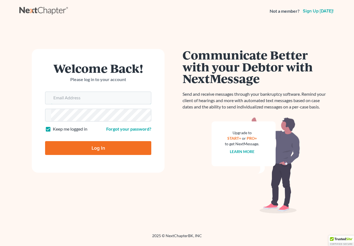
type input "[EMAIL_ADDRESS][DOMAIN_NAME]"
click at [89, 149] on input "Log In" at bounding box center [98, 148] width 106 height 14
type input "Thinking..."
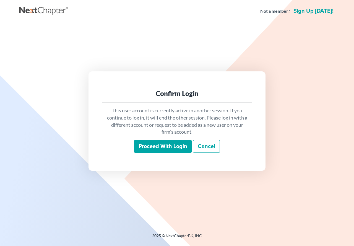
click at [149, 148] on input "Proceed with login" at bounding box center [163, 146] width 58 height 13
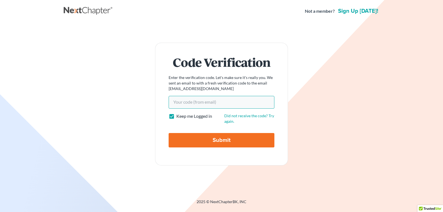
click at [179, 101] on input "Your code(from email)" at bounding box center [222, 102] width 106 height 13
paste input "c3ffae"
type input "c3ffae"
click at [203, 137] on input "Submit" at bounding box center [222, 140] width 106 height 14
type input "Thinking..."
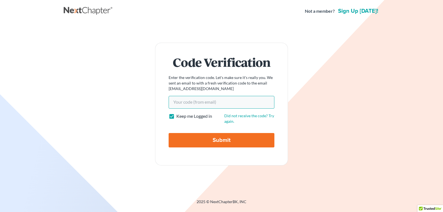
click at [187, 99] on input "Your code(from email)" at bounding box center [222, 102] width 106 height 13
paste input "c3ffae"
type input "c3ffae"
click at [219, 138] on input "Submit" at bounding box center [222, 140] width 106 height 14
type input "Thinking..."
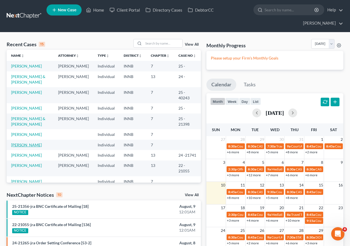
click at [22, 147] on link "[PERSON_NAME]" at bounding box center [26, 145] width 31 height 5
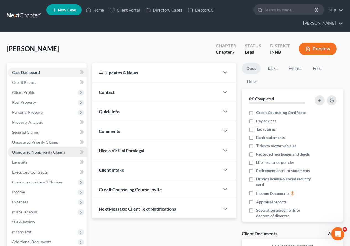
click at [29, 152] on span "Unsecured Nonpriority Claims" at bounding box center [38, 152] width 53 height 5
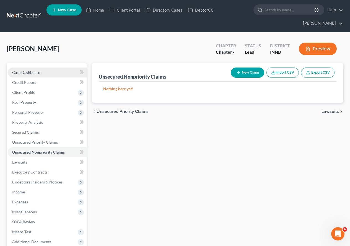
click at [29, 71] on span "Case Dashboard" at bounding box center [26, 72] width 28 height 5
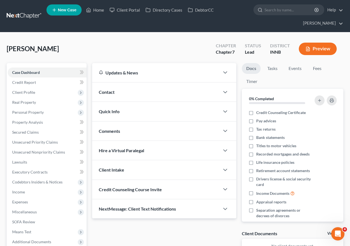
click at [113, 92] on span "Contact" at bounding box center [107, 91] width 16 height 5
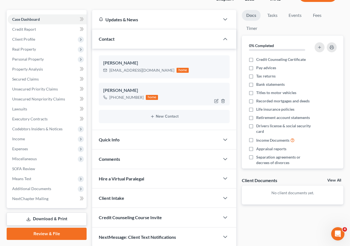
scroll to position [75, 0]
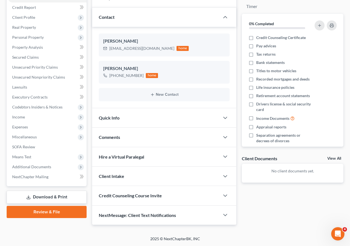
click at [144, 119] on div "Quick Info" at bounding box center [156, 117] width 128 height 19
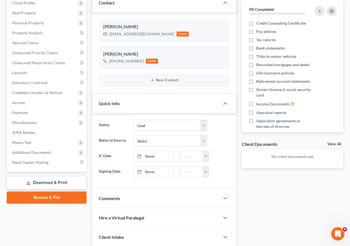
scroll to position [150, 0]
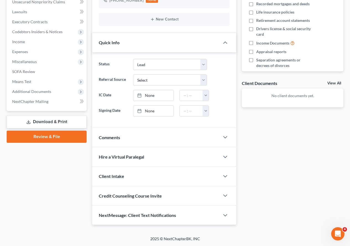
click at [121, 135] on div "Comments" at bounding box center [156, 137] width 128 height 19
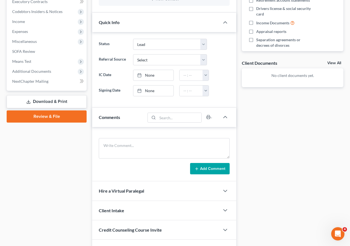
scroll to position [205, 0]
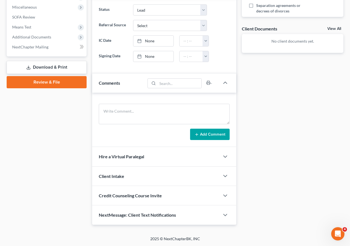
click at [125, 176] on div "Client Intake" at bounding box center [156, 176] width 128 height 19
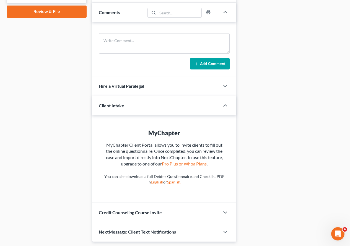
scroll to position [292, 0]
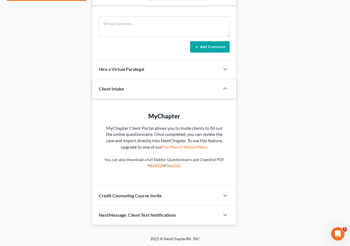
click at [130, 197] on span "Credit Counseling Course Invite" at bounding box center [130, 195] width 63 height 5
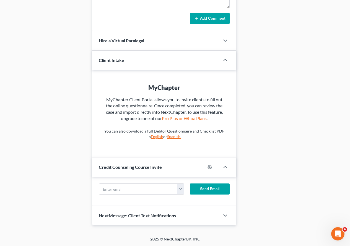
scroll to position [321, 0]
click at [133, 190] on input "text" at bounding box center [138, 189] width 79 height 11
click at [117, 190] on input "text" at bounding box center [138, 189] width 79 height 11
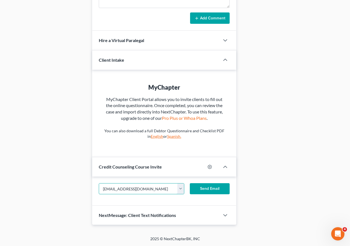
type input "[EMAIL_ADDRESS][DOMAIN_NAME]"
click at [214, 184] on button "Send Email" at bounding box center [210, 188] width 40 height 11
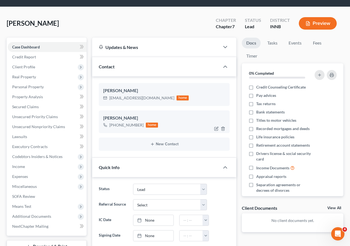
scroll to position [22, 0]
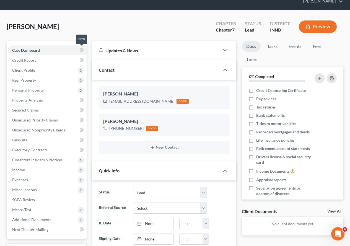
click at [80, 51] on icon at bounding box center [82, 50] width 4 height 7
click at [82, 51] on icon at bounding box center [81, 50] width 2 height 4
click at [29, 69] on span "Client Profile" at bounding box center [23, 70] width 23 height 5
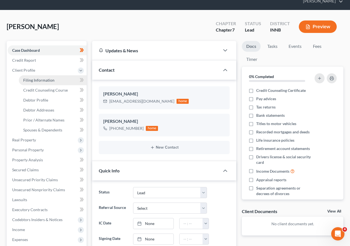
click at [38, 82] on span "Filing Information" at bounding box center [38, 80] width 31 height 5
select select "1"
select select "0"
select select "27"
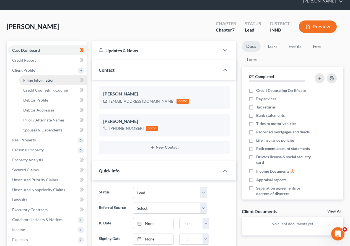
select select "15"
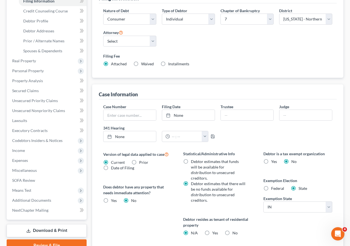
scroll to position [111, 0]
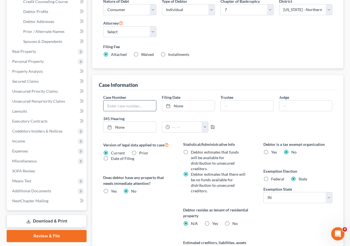
click at [112, 100] on input "text" at bounding box center [130, 105] width 53 height 11
type input "25 -"
click at [135, 204] on div "Version of legal data applied to case Current Prior Date of Filing Legal data v…" at bounding box center [138, 206] width 80 height 131
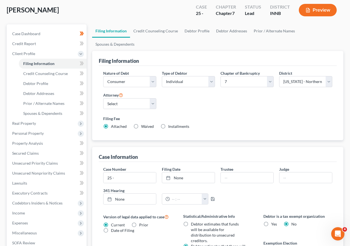
scroll to position [18, 0]
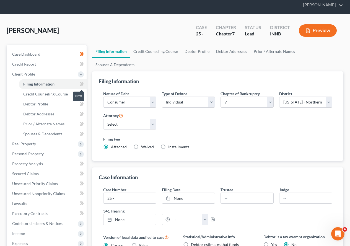
click at [80, 84] on icon at bounding box center [82, 84] width 4 height 7
click at [66, 94] on span "Credit Counseling Course" at bounding box center [45, 94] width 45 height 5
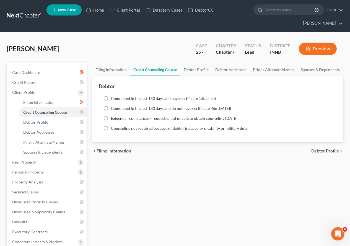
click at [111, 98] on label "Completed in the last 180 days and have certificate (attached)" at bounding box center [163, 99] width 105 height 6
click at [113, 98] on input "Completed in the last 180 days and have certificate (attached)" at bounding box center [115, 98] width 4 height 4
radio input "true"
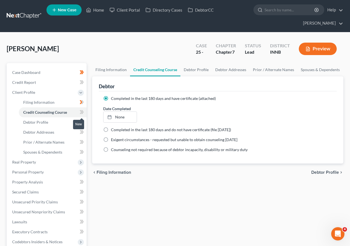
click at [81, 113] on icon at bounding box center [82, 112] width 4 height 7
click at [50, 122] on link "Debtor Profile" at bounding box center [53, 122] width 68 height 10
select select "0"
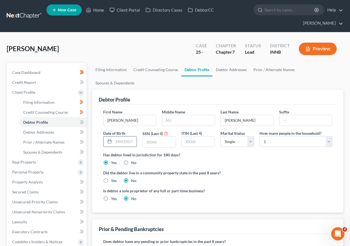
click at [118, 136] on input "text" at bounding box center [125, 141] width 23 height 11
click at [119, 136] on input "text" at bounding box center [125, 141] width 23 height 11
type input "[DATE]"
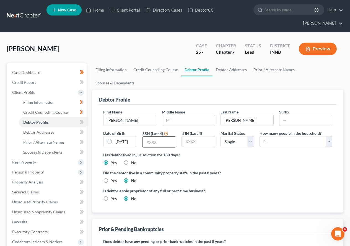
click at [159, 137] on input "text" at bounding box center [159, 142] width 33 height 11
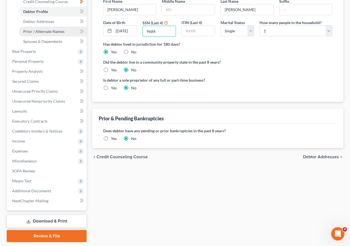
scroll to position [83, 0]
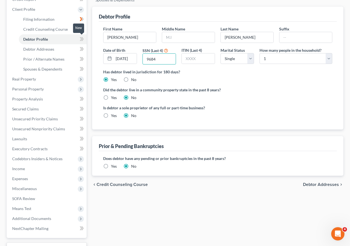
type input "9684"
click at [82, 38] on icon at bounding box center [81, 39] width 2 height 4
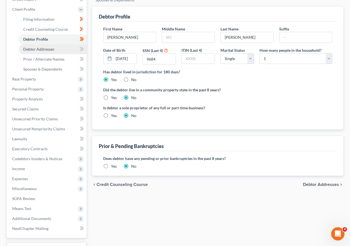
click at [53, 50] on span "Debtor Addresses" at bounding box center [38, 49] width 31 height 5
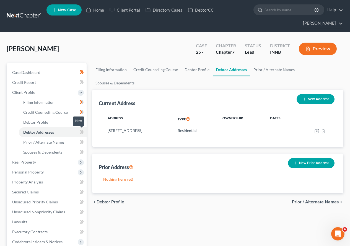
click at [82, 132] on icon at bounding box center [81, 132] width 2 height 4
click at [81, 142] on icon at bounding box center [82, 142] width 4 height 7
click at [81, 151] on icon at bounding box center [81, 152] width 2 height 4
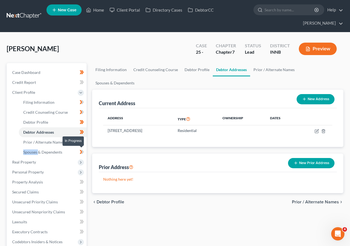
click at [81, 151] on icon at bounding box center [81, 152] width 2 height 4
click at [30, 82] on span "Credit Report" at bounding box center [24, 82] width 24 height 5
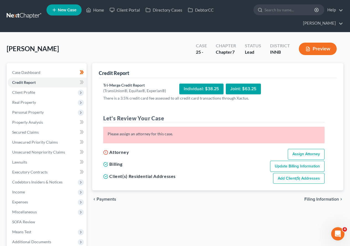
click at [197, 89] on div "Individual: $38.25" at bounding box center [201, 89] width 44 height 11
click at [24, 73] on span "Case Dashboard" at bounding box center [26, 72] width 28 height 5
select select "10"
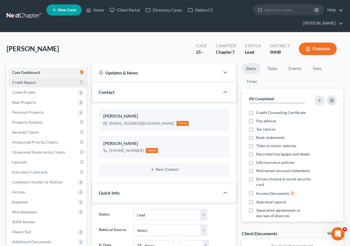
click at [27, 83] on span "Credit Report" at bounding box center [24, 82] width 24 height 5
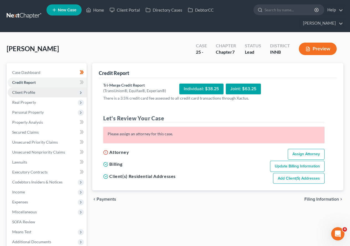
click at [26, 91] on span "Client Profile" at bounding box center [23, 92] width 23 height 5
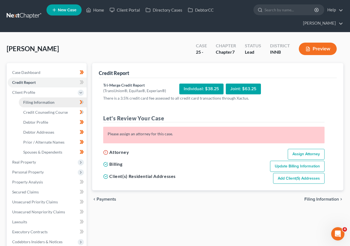
drag, startPoint x: 32, startPoint y: 104, endPoint x: 35, endPoint y: 102, distance: 3.8
click at [32, 104] on span "Filing Information" at bounding box center [38, 102] width 31 height 5
select select "1"
select select "0"
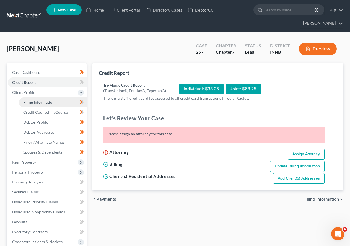
select select "27"
select select "15"
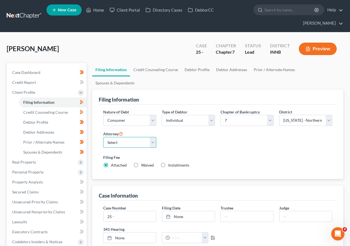
click at [156, 137] on select "Select [PERSON_NAME] - INNB" at bounding box center [129, 142] width 53 height 11
select select "0"
click at [103, 137] on select "Select [PERSON_NAME] - INNB" at bounding box center [129, 142] width 53 height 11
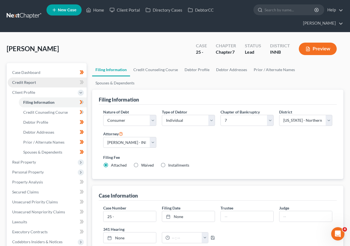
click at [26, 82] on span "Credit Report" at bounding box center [24, 82] width 24 height 5
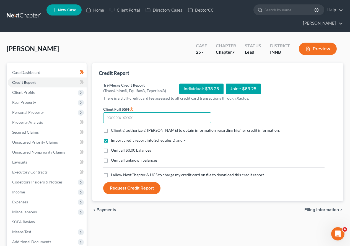
click at [142, 116] on input "text" at bounding box center [157, 117] width 108 height 11
click at [116, 118] on input "text" at bounding box center [157, 117] width 108 height 11
type input "315-88-9684"
click at [111, 130] on label "Client(s) authorize(s) [PERSON_NAME] to obtain information regarding his/her cr…" at bounding box center [195, 131] width 169 height 6
click at [113, 130] on input "Client(s) authorize(s) [PERSON_NAME] to obtain information regarding his/her cr…" at bounding box center [115, 130] width 4 height 4
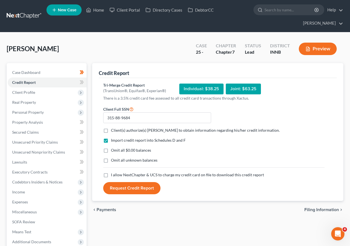
checkbox input "true"
click at [111, 162] on label "Omit all unknown balances" at bounding box center [134, 161] width 47 height 6
click at [113, 161] on input "Omit all unknown balances" at bounding box center [115, 160] width 4 height 4
click at [111, 162] on label "Omit all unknown balances" at bounding box center [134, 161] width 47 height 6
click at [113, 161] on input "Omit all unknown balances" at bounding box center [115, 160] width 4 height 4
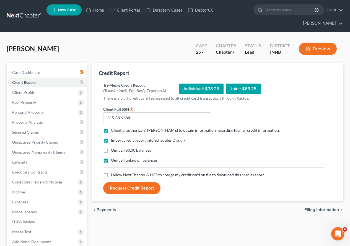
checkbox input "false"
click at [111, 176] on label "I allow NextChapter & UCS to charge my credit card on file to download this cre…" at bounding box center [187, 175] width 153 height 6
click at [113, 176] on input "I allow NextChapter & UCS to charge my credit card on file to download this cre…" at bounding box center [115, 174] width 4 height 4
checkbox input "true"
click at [132, 187] on button "Request Credit Report" at bounding box center [131, 188] width 57 height 12
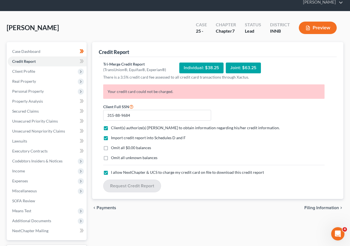
scroll to position [68, 0]
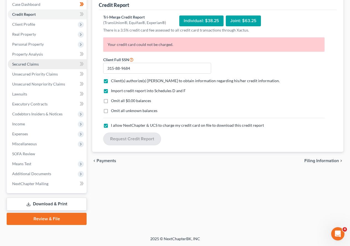
click at [27, 63] on span "Secured Claims" at bounding box center [25, 64] width 27 height 5
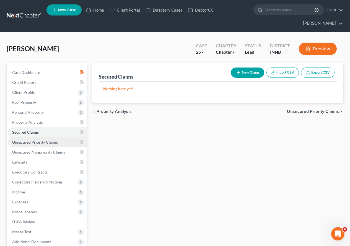
click at [29, 141] on span "Unsecured Priority Claims" at bounding box center [35, 142] width 46 height 5
click at [252, 74] on button "New Claim" at bounding box center [247, 73] width 33 height 10
select select "0"
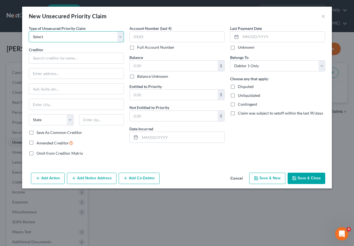
drag, startPoint x: 120, startPoint y: 37, endPoint x: 117, endPoint y: 38, distance: 2.9
click at [120, 37] on select "Select Taxes & Other Government Units Domestic Support Obligations Extensions o…" at bounding box center [76, 36] width 95 height 11
select select "0"
click at [29, 31] on select "Select Taxes & Other Government Units Domestic Support Obligations Extensions o…" at bounding box center [76, 36] width 95 height 11
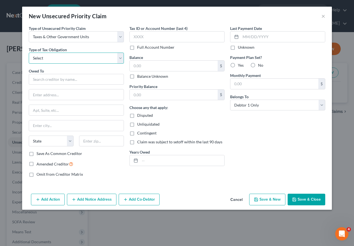
click at [122, 61] on select "Select Federal City State Franchise Tax Board Other" at bounding box center [76, 58] width 95 height 11
select select "0"
click at [29, 53] on select "Select Federal City State Franchise Tax Board Other" at bounding box center [76, 58] width 95 height 11
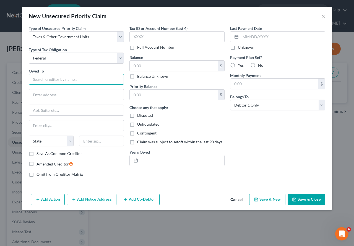
click at [60, 78] on input "text" at bounding box center [76, 79] width 95 height 11
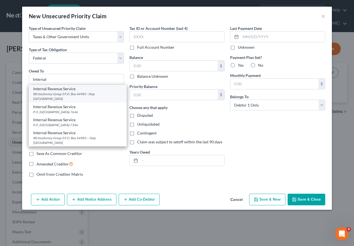
click at [57, 94] on div "IRS Insolvency Group 3 P.O. Box 44985 - Stop [GEOGRAPHIC_DATA]" at bounding box center [77, 96] width 89 height 9
type input "Internal Revenue Service"
type input "IRS Insolvency Group 3"
type input "P.O. Box 44985 - Stop SB380"
type input "[GEOGRAPHIC_DATA]"
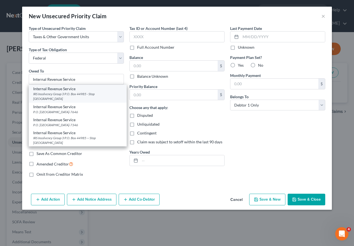
select select "15"
type input "46244"
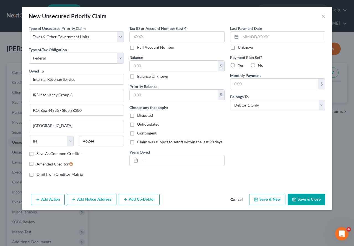
click at [89, 200] on button "Add Notice Address" at bounding box center [92, 200] width 50 height 12
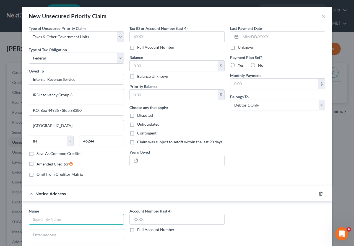
click at [60, 211] on input "text" at bounding box center [76, 219] width 95 height 11
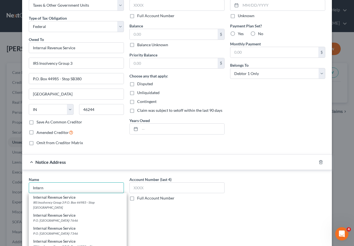
scroll to position [55, 0]
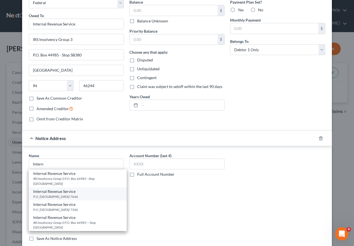
click at [58, 195] on div "P.O. [GEOGRAPHIC_DATA]-7646" at bounding box center [77, 196] width 89 height 5
type input "Internal Revenue Service"
type input "P.O. Box 7346"
type input "[GEOGRAPHIC_DATA]"
select select "39"
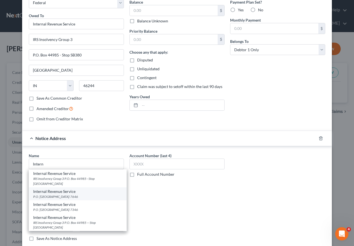
type input "19101-7646"
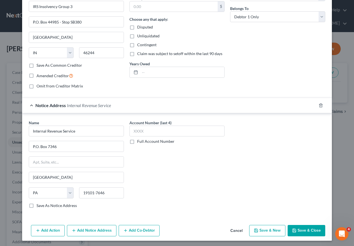
scroll to position [90, 0]
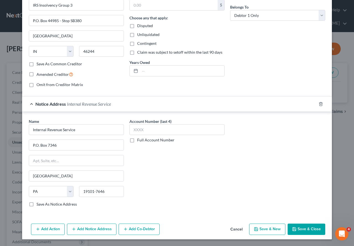
click at [90, 211] on button "Add Notice Address" at bounding box center [92, 230] width 50 height 12
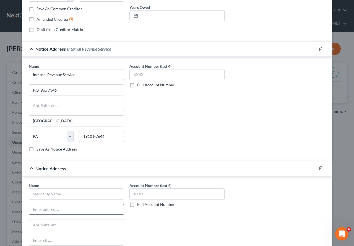
scroll to position [145, 0]
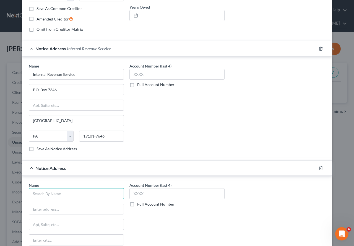
click at [56, 195] on input "text" at bounding box center [76, 193] width 95 height 11
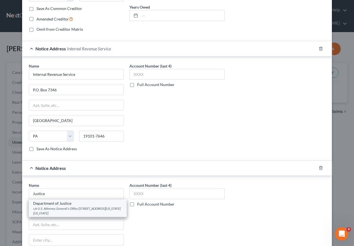
click at [53, 210] on div "c/o U.S. Attorney General's Office [STREET_ADDRESS][US_STATE][US_STATE]" at bounding box center [77, 210] width 89 height 9
type input "Department of Justice"
type input "c/o U.S. Attorney General's Office"
type input "[STREET_ADDRESS][US_STATE]"
type input "[US_STATE]"
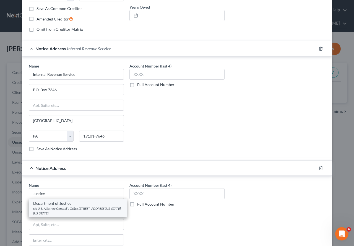
select select "8"
type input "20530"
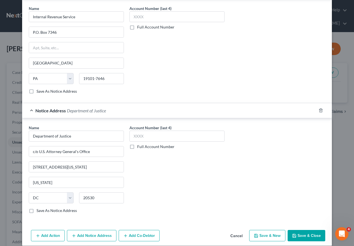
scroll to position [209, 0]
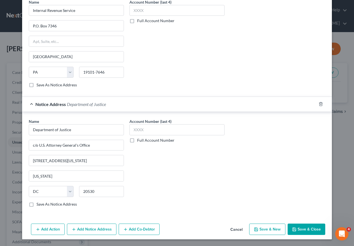
click at [81, 211] on button "Add Notice Address" at bounding box center [92, 230] width 50 height 12
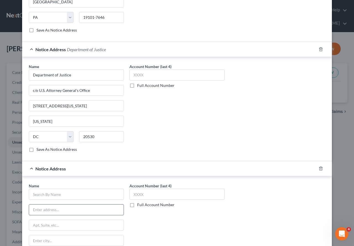
scroll to position [264, 0]
click at [50, 194] on input "text" at bounding box center [76, 193] width 95 height 11
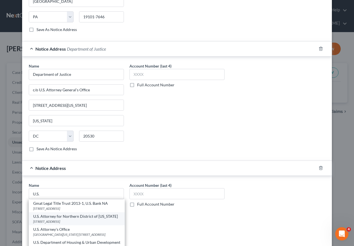
click at [48, 211] on div "U.S. Attorney for Northern District of [US_STATE]" at bounding box center [76, 217] width 87 height 6
type input "U.S. Attorney for Northern District of [US_STATE]"
type input "[STREET_ADDRESS]"
type input "[PERSON_NAME]"
select select "15"
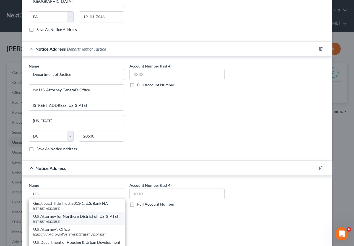
type input "46320"
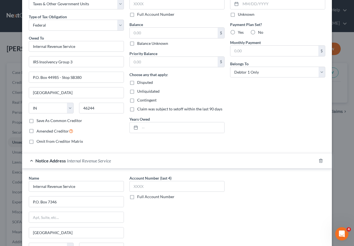
scroll to position [0, 0]
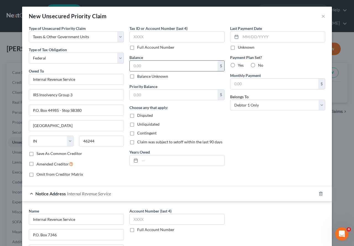
click at [145, 67] on input "text" at bounding box center [174, 66] width 88 height 11
type input "0.00"
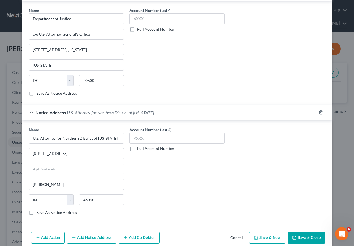
scroll to position [329, 0]
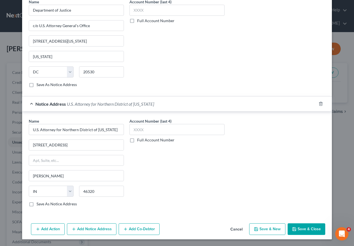
click at [309, 211] on button "Save & Close" at bounding box center [307, 229] width 38 height 12
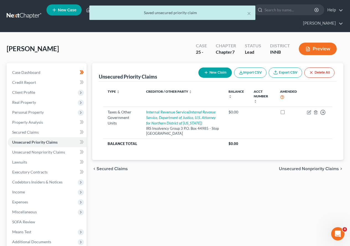
click at [220, 73] on button "New Claim" at bounding box center [214, 73] width 33 height 10
select select "0"
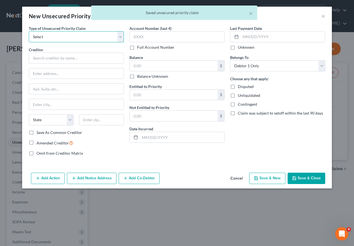
click at [120, 37] on select "Select Taxes & Other Government Units Domestic Support Obligations Extensions o…" at bounding box center [76, 36] width 95 height 11
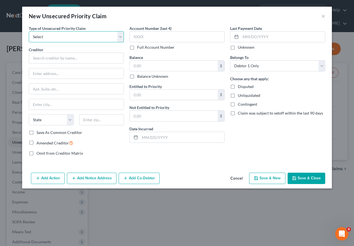
select select "0"
click at [29, 31] on select "Select Taxes & Other Government Units Domestic Support Obligations Extensions o…" at bounding box center [76, 36] width 95 height 11
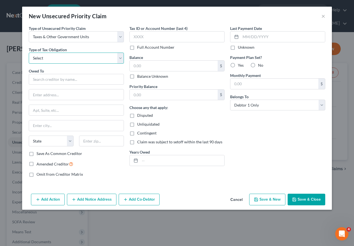
click at [120, 59] on select "Select Federal City State Franchise Tax Board Other" at bounding box center [76, 58] width 95 height 11
select select "2"
click at [29, 53] on select "Select Federal City State Franchise Tax Board Other" at bounding box center [76, 58] width 95 height 11
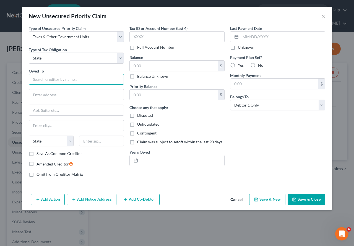
click at [53, 79] on input "text" at bounding box center [76, 79] width 95 height 11
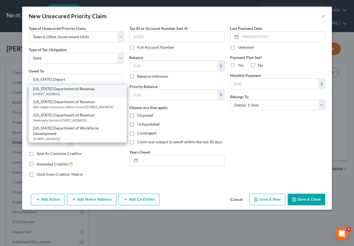
click at [55, 89] on div "[US_STATE] Department of Revenue" at bounding box center [77, 89] width 89 height 6
type input "[US_STATE] Department of Revenue"
type input "[STREET_ADDRESS]"
type input "Romm N-203"
type input "[GEOGRAPHIC_DATA]"
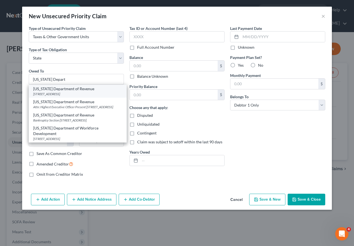
select select "15"
type input "46204"
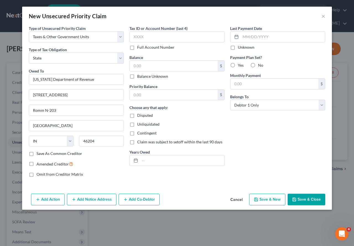
click at [89, 200] on button "Add Notice Address" at bounding box center [92, 200] width 50 height 12
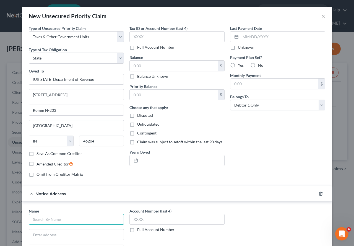
click at [73, 211] on input "text" at bounding box center [76, 219] width 95 height 11
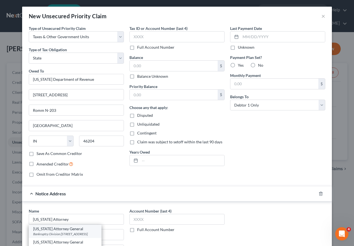
click at [69, 211] on div "[US_STATE] Attorney General" at bounding box center [65, 229] width 64 height 6
type input "[US_STATE] Attorney General"
type input "Bankruptcy Division"
type input "[STREET_ADDRESS]"
type input "[GEOGRAPHIC_DATA]"
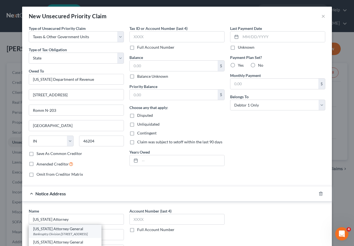
select select "15"
type input "46204"
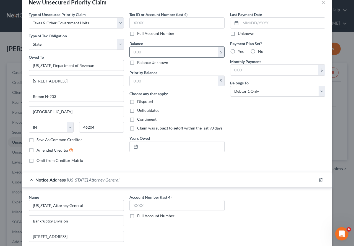
scroll to position [0, 0]
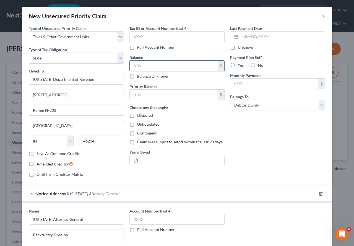
click at [139, 68] on input "text" at bounding box center [174, 66] width 88 height 11
type input "0.00"
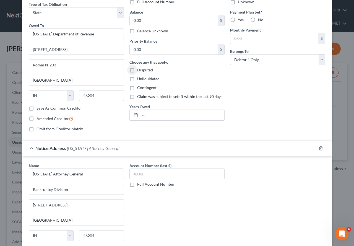
scroll to position [90, 0]
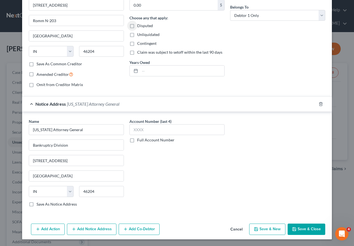
click at [306, 211] on button "Save & Close" at bounding box center [307, 230] width 38 height 12
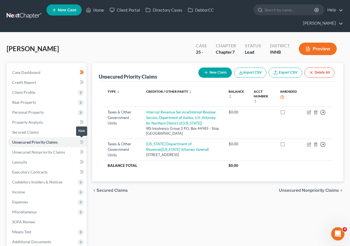
click at [82, 143] on icon at bounding box center [82, 142] width 2 height 4
click at [34, 162] on link "Lawsuits" at bounding box center [47, 162] width 79 height 10
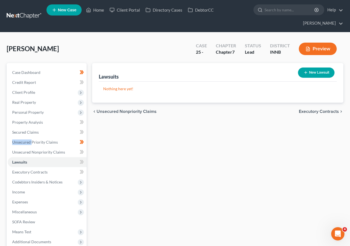
click at [312, 73] on button "New Lawsuit" at bounding box center [316, 73] width 37 height 10
select select "0"
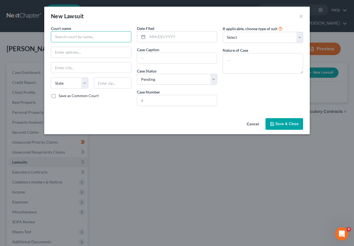
drag, startPoint x: 71, startPoint y: 38, endPoint x: 74, endPoint y: 37, distance: 3.7
click at [71, 38] on input "text" at bounding box center [91, 36] width 81 height 11
type input "[PERSON_NAME] Superior Court"
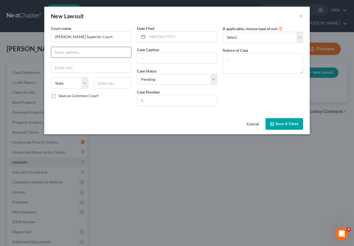
click at [96, 52] on input "text" at bounding box center [91, 52] width 80 height 11
type input "[STREET_ADDRESS]"
type input "Valparaiso"
select select "15"
type input "46383"
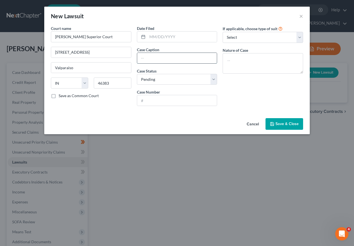
click at [147, 57] on input "text" at bounding box center [177, 58] width 80 height 11
type input "CACH, LLC v. [PERSON_NAME]"
select select "2"
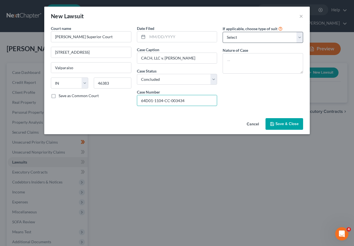
type input "64D01-1104-CC-003434"
click at [298, 37] on select "Select Repossession Garnishment Foreclosure Attached, Seized, Or Levied Other" at bounding box center [263, 37] width 81 height 11
select select "4"
click at [223, 32] on select "Select Repossession Garnishment Foreclosure Attached, Seized, Or Levied Other" at bounding box center [263, 37] width 81 height 11
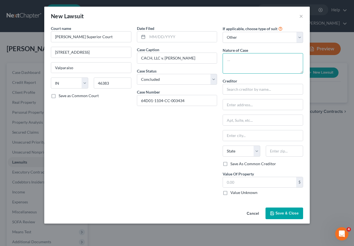
click at [249, 58] on textarea at bounding box center [263, 63] width 81 height 20
type textarea "collection"
type input "CACH, LLC"
click at [239, 105] on input "text" at bounding box center [263, 104] width 80 height 11
type input "c/o Lloyd & [PERSON_NAME], PC"
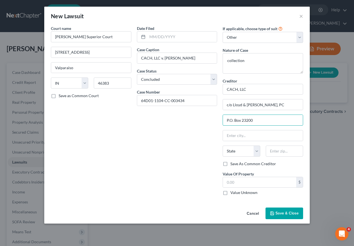
type input "P.O. Box 23200"
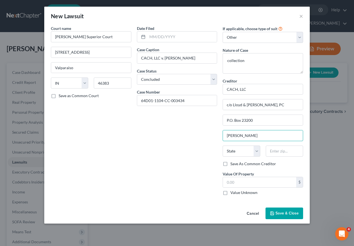
type input "[GEOGRAPHIC_DATA]"
select select "18"
type input "40223"
click at [231, 193] on label "Value Unknown" at bounding box center [244, 193] width 27 height 6
click at [233, 193] on input "Value Unknown" at bounding box center [235, 192] width 4 height 4
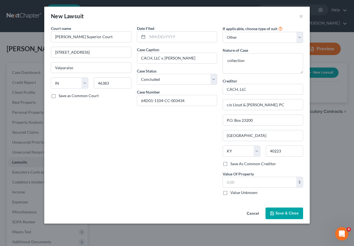
checkbox input "true"
type input "0.00"
click at [273, 211] on icon "button" at bounding box center [272, 213] width 4 height 4
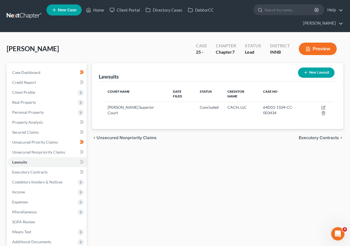
click at [309, 71] on button "New Lawsuit" at bounding box center [316, 73] width 37 height 10
select select "0"
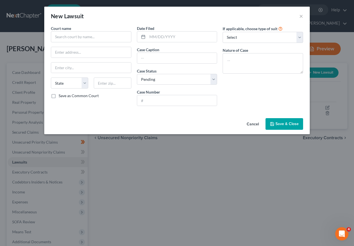
click at [70, 31] on label "Court name *" at bounding box center [61, 28] width 20 height 6
click at [71, 35] on input "text" at bounding box center [91, 36] width 81 height 11
click at [103, 37] on input "Stone Creek Financial, Inc." at bounding box center [91, 36] width 81 height 11
drag, startPoint x: 103, startPoint y: 37, endPoint x: -45, endPoint y: 35, distance: 148.1
click at [0, 35] on html "Home New Case Client Portal Directory Cases DebtorCC [PERSON_NAME] [EMAIL_ADDRE…" at bounding box center [177, 157] width 354 height 314
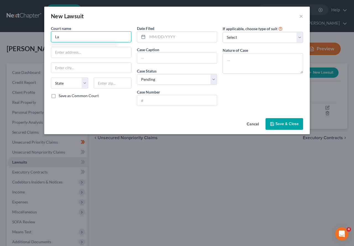
type input "L"
type input "[PERSON_NAME] Superior Court"
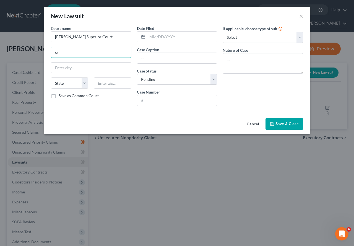
type input "c"
type input "[STREET_ADDRESS]"
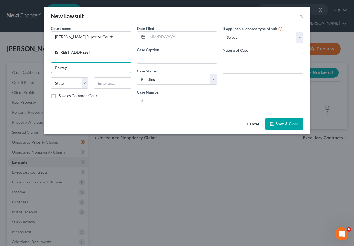
type input "Portag"
select select "15"
type input "Portage"
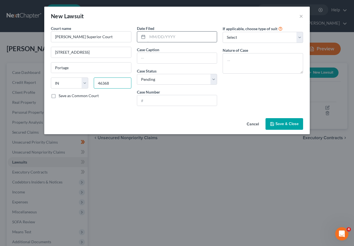
type input "46368"
click at [152, 38] on input "text" at bounding box center [183, 37] width 70 height 11
type input "[DATE]"
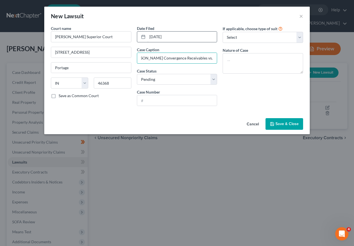
scroll to position [0, 11]
type input "[PERSON_NAME] Convergence Receivables vs. [PERSON_NAME]"
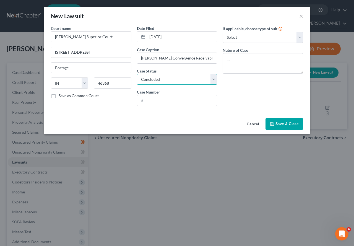
click at [214, 80] on select "Select Pending On Appeal Concluded" at bounding box center [177, 79] width 81 height 11
select select "0"
click at [137, 74] on select "Select Pending On Appeal Concluded" at bounding box center [177, 79] width 81 height 11
click at [157, 99] on input "text" at bounding box center [177, 100] width 80 height 11
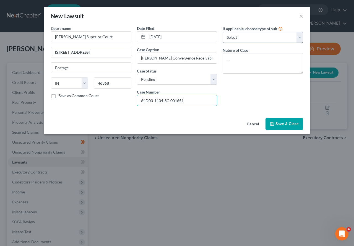
type input "64D03-1104-SC-001651"
click at [301, 35] on select "Select Repossession Garnishment Foreclosure Attached, Seized, Or Levied Other" at bounding box center [263, 37] width 81 height 11
select select "4"
click at [223, 32] on select "Select Repossession Garnishment Foreclosure Attached, Seized, Or Levied Other" at bounding box center [263, 37] width 81 height 11
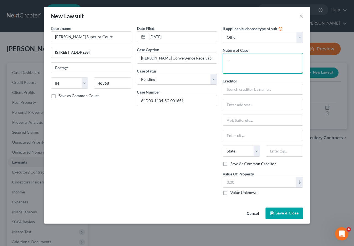
click at [244, 58] on textarea at bounding box center [263, 63] width 81 height 20
type textarea "collection"
type input "Stone Creek Financials, Inc"
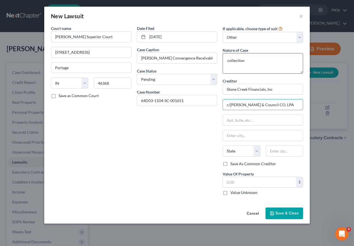
type input "c/[PERSON_NAME] & Council CO, LPA"
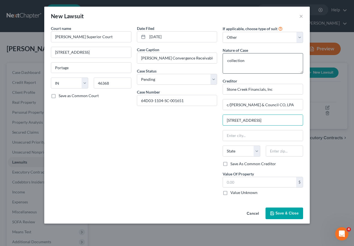
type input "[STREET_ADDRESS]"
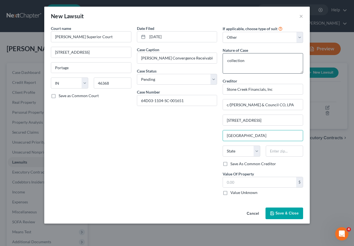
type input "[GEOGRAPHIC_DATA]"
select select "36"
type input "45202"
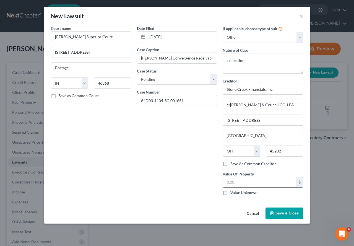
click at [231, 193] on label "Value Unknown" at bounding box center [244, 193] width 27 height 6
click at [233, 193] on input "Value Unknown" at bounding box center [235, 192] width 4 height 4
checkbox input "true"
type input "0.00"
click at [284, 211] on button "Save & Close" at bounding box center [285, 214] width 38 height 12
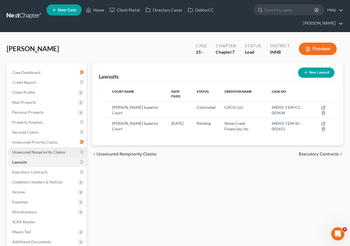
click at [20, 152] on span "Unsecured Nonpriority Claims" at bounding box center [38, 152] width 53 height 5
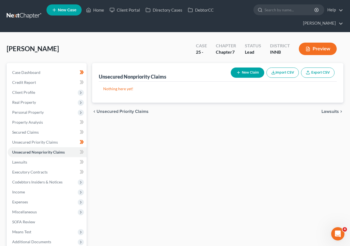
click at [247, 71] on button "New Claim" at bounding box center [247, 73] width 33 height 10
select select "0"
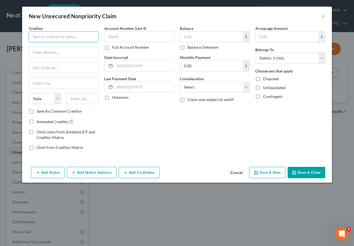
click at [49, 40] on input "text" at bounding box center [64, 36] width 70 height 11
type input "[PERSON_NAME]"
click at [44, 49] on input "text" at bounding box center [63, 52] width 69 height 11
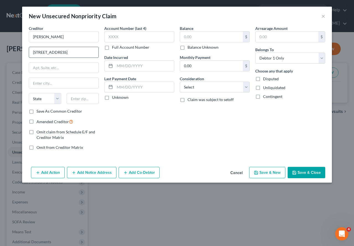
type input "[STREET_ADDRESS]"
type input "Portage"
select select "15"
type input "46368"
click at [124, 66] on input "text" at bounding box center [144, 66] width 59 height 11
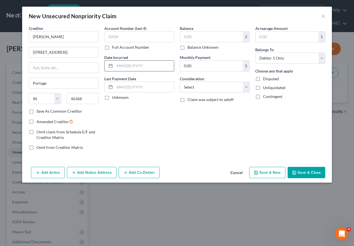
click at [119, 66] on input "text" at bounding box center [144, 66] width 59 height 11
type input "[DATE]"
type input "0.00"
select select "0"
click at [246, 88] on select "Select Cable / Satellite Services Collection Agency Credit Card Debt Debt Couns…" at bounding box center [215, 87] width 70 height 11
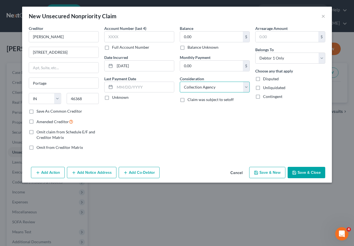
select select "14"
click at [180, 82] on select "Select Cable / Satellite Services Collection Agency Credit Card Debt Debt Couns…" at bounding box center [215, 87] width 70 height 11
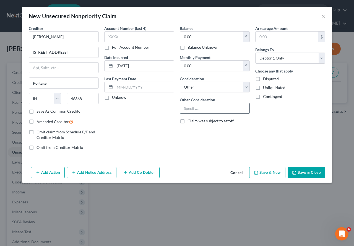
click at [185, 112] on input "text" at bounding box center [214, 108] width 69 height 11
type input "rent arrearage"
click at [86, 173] on button "Add Notice Address" at bounding box center [92, 173] width 50 height 12
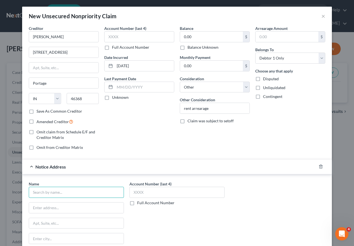
click at [57, 192] on input "text" at bounding box center [76, 192] width 95 height 11
type input "[PERSON_NAME] Superior Court"
click at [57, 208] on input "Attn:" at bounding box center [76, 208] width 95 height 11
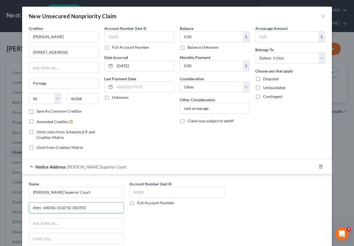
type input "Attn: 64D06-1510-SC-003701"
click at [44, 211] on input "text" at bounding box center [76, 223] width 95 height 11
click at [48, 211] on input "text" at bounding box center [76, 223] width 95 height 11
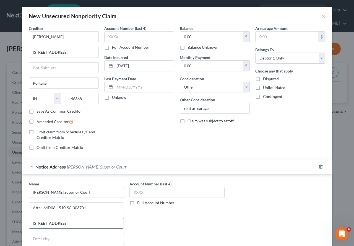
type input "[STREET_ADDRESS]"
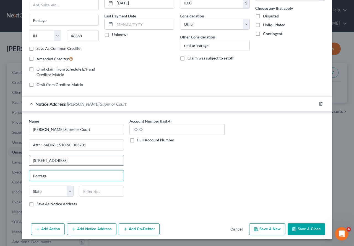
type input "Portage"
select select "15"
type input "46368"
click at [303, 211] on button "Save & Close" at bounding box center [307, 229] width 38 height 12
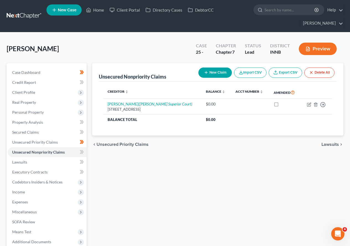
click at [222, 72] on button "New Claim" at bounding box center [214, 73] width 33 height 10
select select "0"
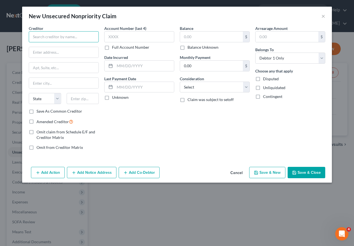
click at [51, 38] on input "text" at bounding box center [64, 36] width 70 height 11
type input "CACH, LLC"
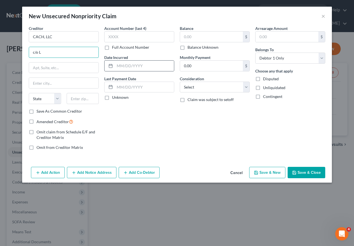
type input "c/o Lloyd & [PERSON_NAME], PC"
click at [48, 69] on input "text" at bounding box center [63, 68] width 69 height 11
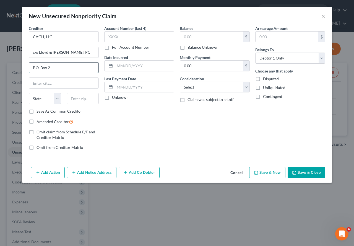
type input "P.O. Box 23200"
type input "[GEOGRAPHIC_DATA]"
select select "18"
type input "40223-0200"
click at [126, 66] on input "text" at bounding box center [144, 66] width 59 height 11
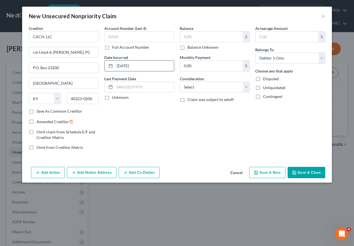
type input "[DATE]"
type input "00.00"
select select "1"
click at [90, 172] on button "Add Notice Address" at bounding box center [92, 173] width 50 height 12
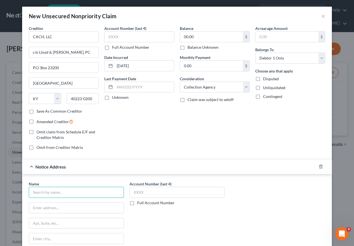
click at [64, 192] on input "text" at bounding box center [76, 192] width 95 height 11
type input "Clerk of Court"
type input "Attn: 64D01-1104-CC-003434"
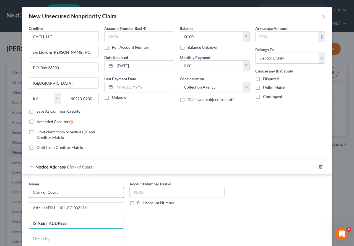
type input "[STREET_ADDRESS]"
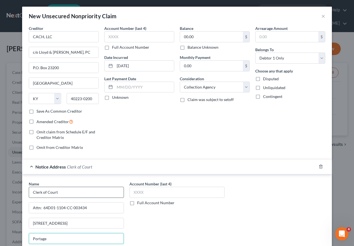
type input "Portage"
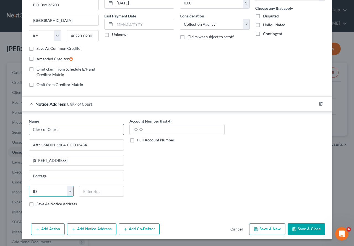
select select "15"
type input "46368"
click at [86, 211] on button "Add Notice Address" at bounding box center [92, 229] width 50 height 12
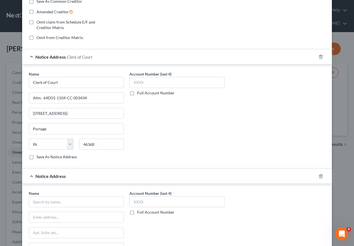
scroll to position [118, 0]
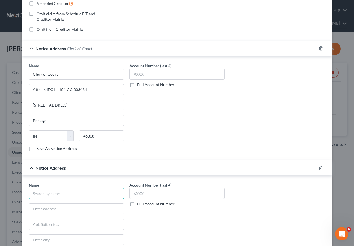
click at [49, 196] on input "text" at bounding box center [76, 193] width 95 height 11
type input "[PERSON_NAME] & [PERSON_NAME]"
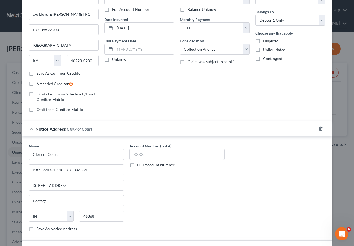
scroll to position [111, 0]
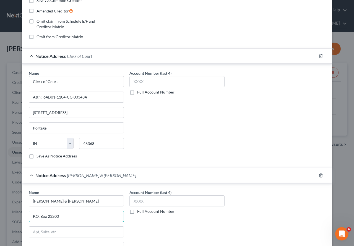
type input "P.O. Box 23200"
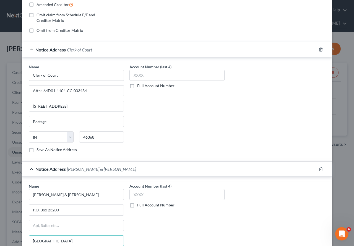
type input "[GEOGRAPHIC_DATA]"
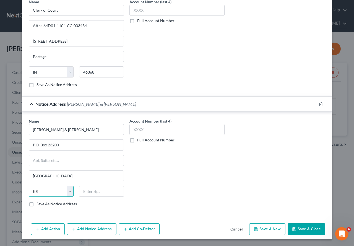
select select "18"
type input "40223"
click at [306, 211] on button "Save & Close" at bounding box center [307, 229] width 38 height 12
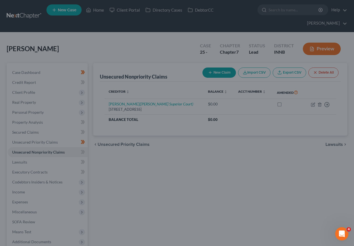
type input "0.00"
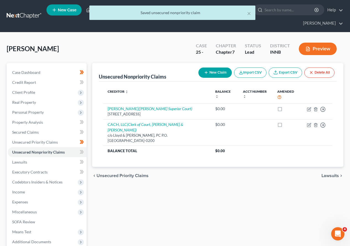
click at [208, 73] on button "New Claim" at bounding box center [214, 73] width 33 height 10
select select "0"
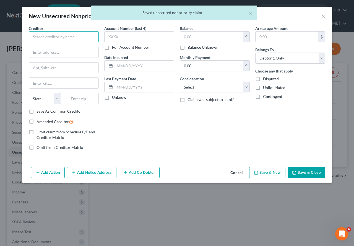
click at [67, 36] on input "text" at bounding box center [64, 36] width 70 height 11
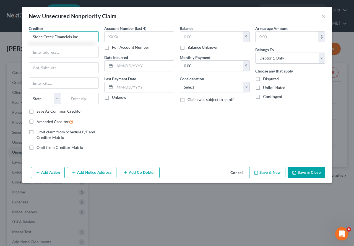
type input "Stone Creek Financials Inc"
type input "c/[PERSON_NAME] & Council CO LPA"
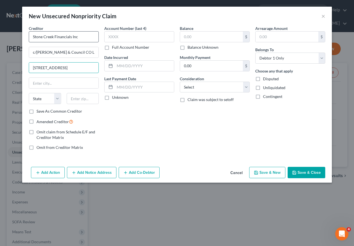
type input "[STREET_ADDRESS]"
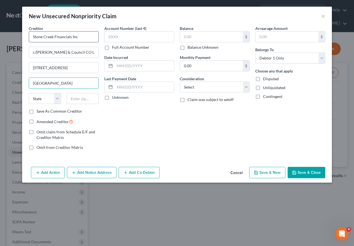
type input "[GEOGRAPHIC_DATA]"
select select "36"
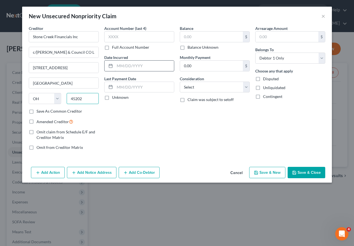
type input "45202"
click at [140, 67] on input "text" at bounding box center [144, 66] width 59 height 11
type input "[DATE]"
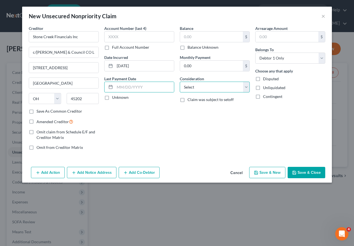
click at [246, 88] on select "Select Cable / Satellite Services Collection Agency Credit Card Debt Debt Couns…" at bounding box center [215, 87] width 70 height 11
select select "1"
click at [180, 82] on select "Select Cable / Satellite Services Collection Agency Credit Card Debt Debt Couns…" at bounding box center [215, 87] width 70 height 11
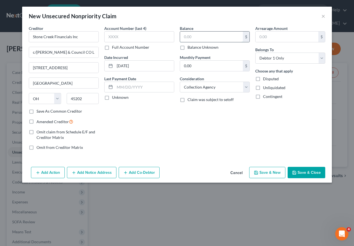
click at [216, 38] on input "text" at bounding box center [211, 37] width 63 height 11
type input "0.00"
click at [106, 173] on button "Add Notice Address" at bounding box center [92, 173] width 50 height 12
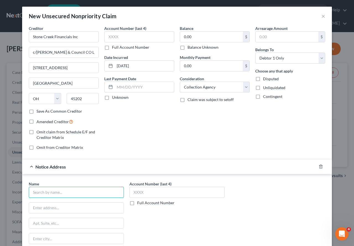
click at [54, 193] on input "text" at bounding box center [76, 192] width 95 height 11
type input "[PERSON_NAME] & Council CO, LPA"
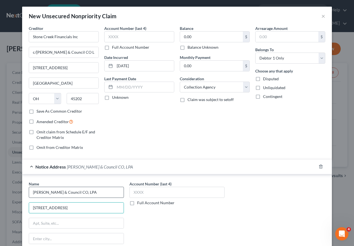
type input "[STREET_ADDRESS]"
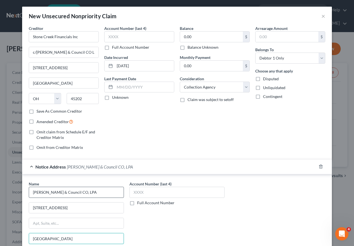
type input "[GEOGRAPHIC_DATA]"
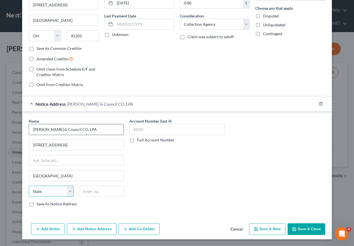
select select "36"
type input "45202"
click at [95, 211] on button "Add Notice Address" at bounding box center [92, 229] width 50 height 12
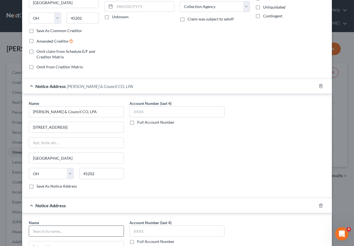
scroll to position [91, 0]
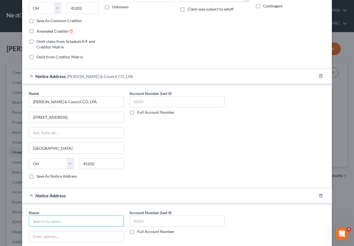
click at [53, 211] on input "text" at bounding box center [76, 221] width 95 height 11
type input "Clerk of Court"
type input "Attn: 64D3-1104-SC-001651"
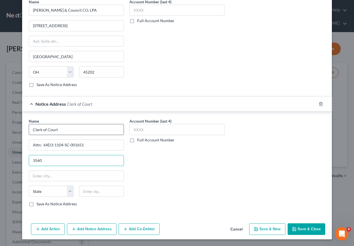
type input "[STREET_ADDRESS]"
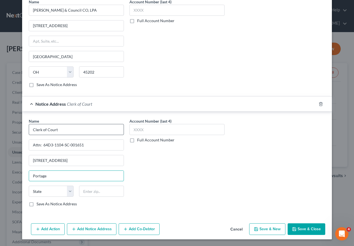
type input "Portage"
select select "15"
type input "46368"
click at [303, 211] on button "Save & Close" at bounding box center [307, 229] width 38 height 12
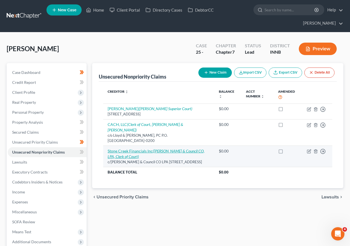
click at [128, 149] on link "Stone Creek Financials Inc ([PERSON_NAME] & Council CO, LPA, Clerk of Court)" at bounding box center [156, 154] width 97 height 10
select select "36"
select select "1"
select select "0"
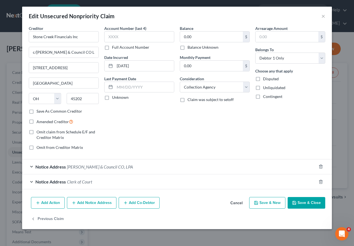
click at [86, 201] on button "Add Notice Address" at bounding box center [92, 203] width 50 height 12
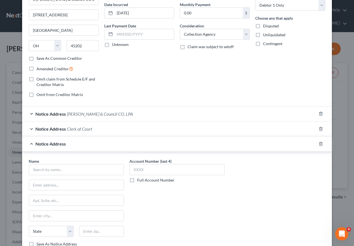
scroll to position [55, 0]
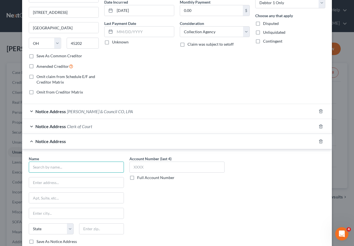
click at [54, 171] on input "text" at bounding box center [76, 167] width 95 height 11
type input "Convergence Receivables, LC"
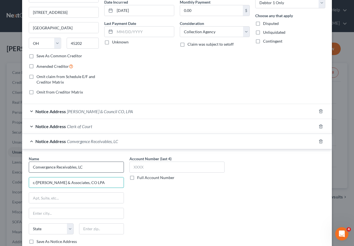
type input "c/[PERSON_NAME] & Associates, CO LPA"
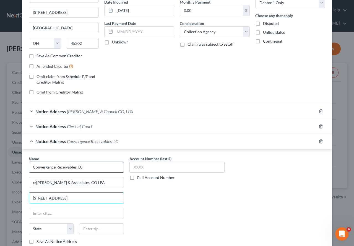
type input "[STREET_ADDRESS]"
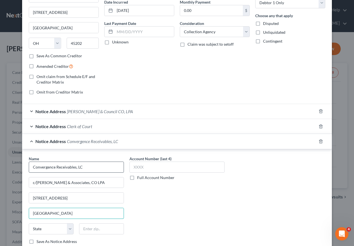
type input "[GEOGRAPHIC_DATA]"
select select "36"
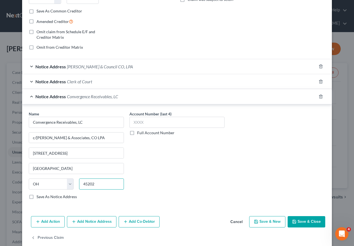
scroll to position [109, 0]
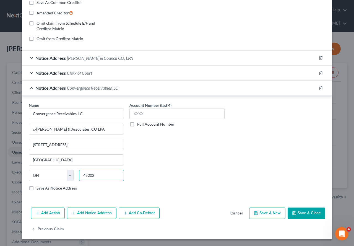
type input "45202"
click at [304, 211] on button "Save & Close" at bounding box center [307, 214] width 38 height 12
type input "0"
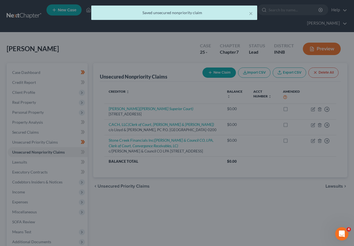
scroll to position [0, 0]
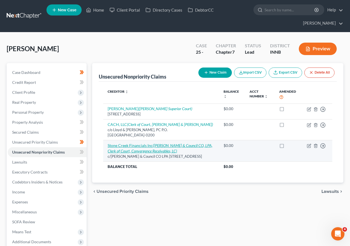
click at [134, 146] on link "Stone Creek Financials Inc ([PERSON_NAME] & Council CO, LPA, Clerk of Court, Co…" at bounding box center [160, 148] width 105 height 10
select select "36"
select select "1"
select select "0"
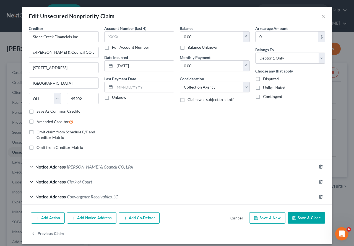
click at [108, 181] on div "Notice Address Clerk of Court" at bounding box center [169, 181] width 295 height 15
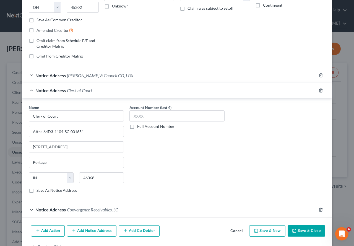
scroll to position [109, 0]
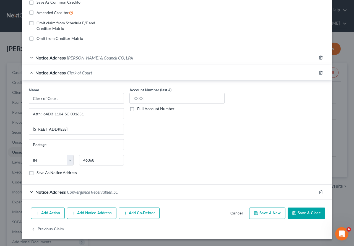
click at [96, 211] on button "Add Notice Address" at bounding box center [92, 214] width 50 height 12
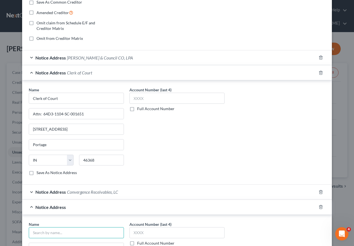
click at [53, 211] on input "text" at bounding box center [76, 232] width 95 height 11
type input "[PERSON_NAME] Convergence"
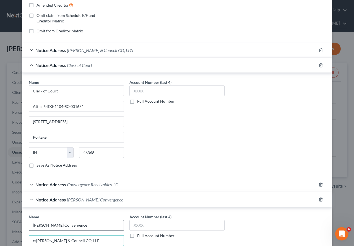
type input "c/[PERSON_NAME] & Council CO, LLP"
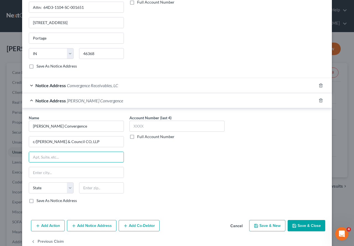
scroll to position [228, 0]
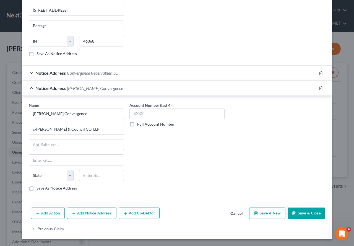
click at [96, 75] on span "Convergence Receivables, LC" at bounding box center [92, 72] width 51 height 5
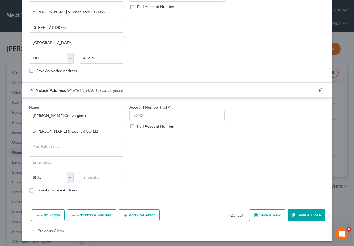
scroll to position [332, 0]
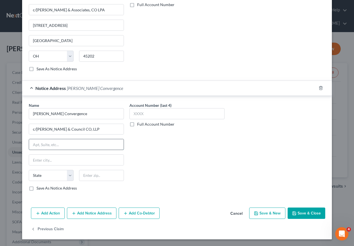
click at [49, 146] on input "text" at bounding box center [76, 144] width 95 height 11
type input "[STREET_ADDRESS]"
type input "[GEOGRAPHIC_DATA]"
select select "36"
type input "45202"
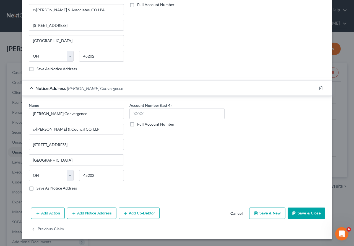
click at [308, 211] on button "Save & Close" at bounding box center [307, 214] width 38 height 12
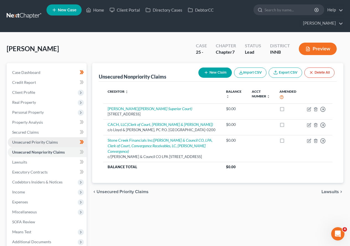
click at [50, 140] on span "Unsecured Priority Claims" at bounding box center [35, 142] width 46 height 5
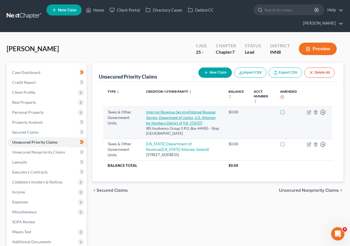
click at [170, 113] on link "Internal Revenue Service (Internal Revenue Service, Department of Justice, U.S.…" at bounding box center [181, 118] width 70 height 16
select select "0"
select select "15"
select select "0"
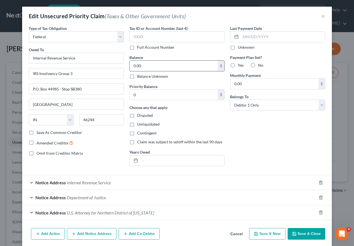
click at [142, 65] on input "0.00" at bounding box center [174, 66] width 88 height 11
type input "25,344.44"
click at [258, 64] on label "No" at bounding box center [260, 66] width 5 height 6
click at [260, 64] on input "No" at bounding box center [262, 65] width 4 height 4
radio input "true"
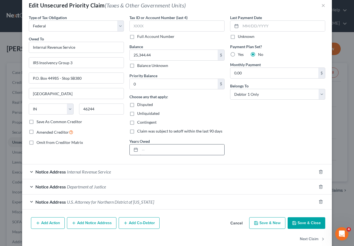
scroll to position [20, 0]
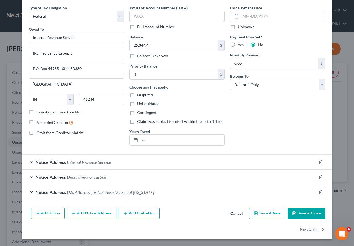
click at [95, 211] on button "Add Notice Address" at bounding box center [92, 214] width 50 height 12
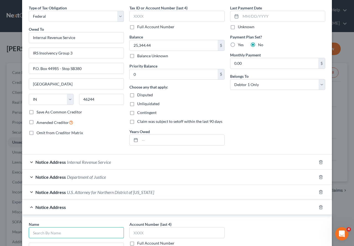
click at [60, 211] on input "text" at bounding box center [76, 232] width 95 height 11
type input "The CBE Group, Inc"
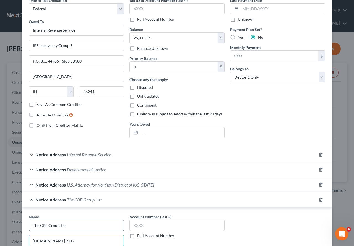
type input "[DOMAIN_NAME] 2217"
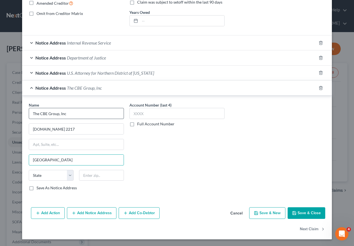
type input "[GEOGRAPHIC_DATA]"
select select "16"
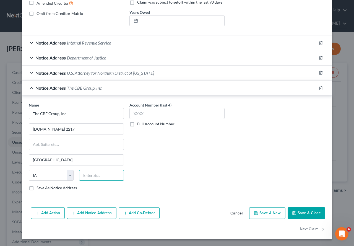
click at [100, 175] on input "text" at bounding box center [101, 175] width 45 height 11
type input "50704"
click at [307, 211] on button "Save & Close" at bounding box center [307, 213] width 38 height 12
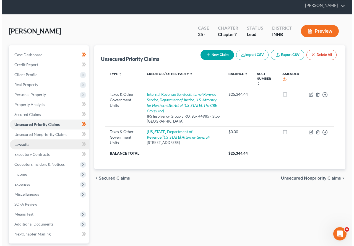
scroll to position [28, 0]
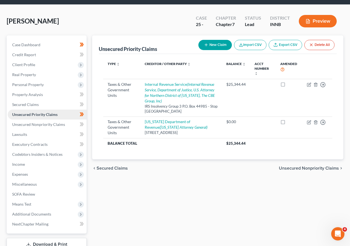
click at [33, 115] on span "Unsecured Priority Claims" at bounding box center [34, 114] width 45 height 5
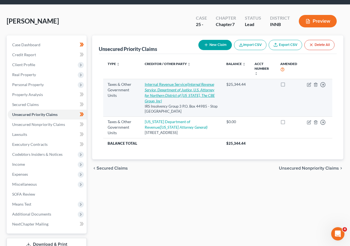
click at [169, 91] on icon "(Internal Revenue Service, Department of Justice, U.S. Attorney for Northern Di…" at bounding box center [180, 92] width 70 height 21
select select "0"
select select "15"
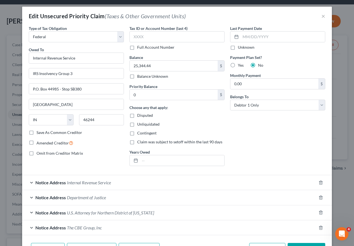
scroll to position [36, 0]
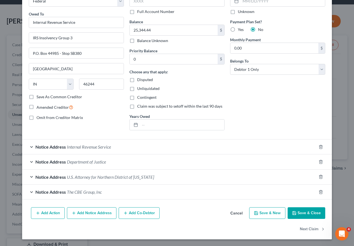
click at [91, 211] on button "Add Notice Address" at bounding box center [92, 213] width 50 height 12
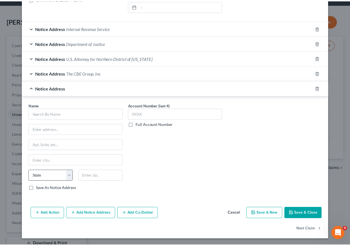
scroll to position [155, 0]
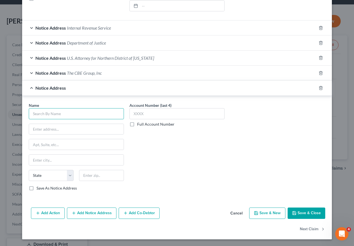
click at [53, 116] on input "text" at bounding box center [76, 113] width 95 height 11
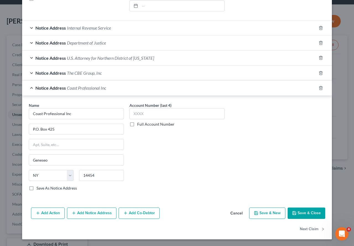
click at [306, 211] on button "Save & Close" at bounding box center [307, 214] width 38 height 12
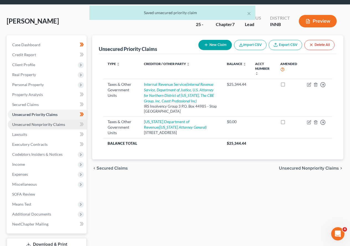
click at [31, 125] on span "Unsecured Nonpriority Claims" at bounding box center [38, 124] width 53 height 5
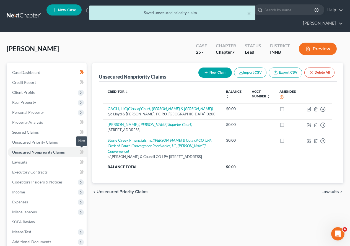
click at [80, 152] on icon at bounding box center [82, 152] width 4 height 7
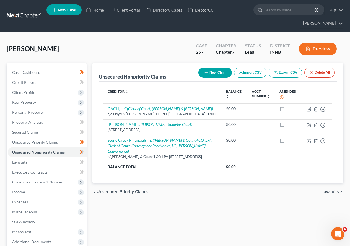
click at [208, 74] on button "New Claim" at bounding box center [214, 73] width 33 height 10
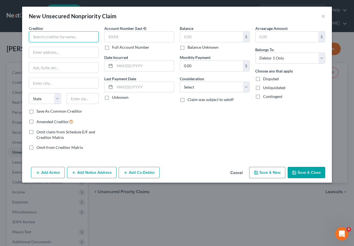
drag, startPoint x: 87, startPoint y: 37, endPoint x: 86, endPoint y: 40, distance: 3.4
click at [86, 38] on input "text" at bounding box center [64, 36] width 70 height 11
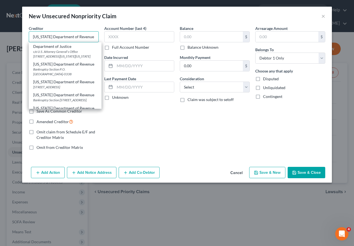
drag, startPoint x: 91, startPoint y: 36, endPoint x: -158, endPoint y: 21, distance: 249.3
click at [0, 21] on html "Home New Case Client Portal Directory Cases DebtorCC [PERSON_NAME] [EMAIL_ADDRE…" at bounding box center [177, 157] width 354 height 314
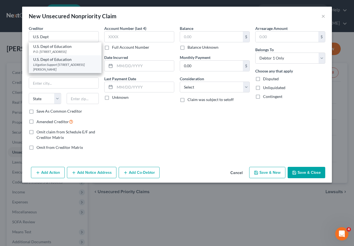
click at [53, 62] on div "Litigation Support [STREET_ADDRESS][PERSON_NAME]" at bounding box center [65, 66] width 64 height 9
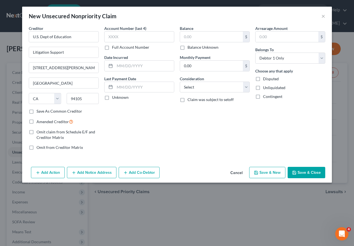
click at [94, 171] on button "Add Notice Address" at bounding box center [92, 173] width 50 height 12
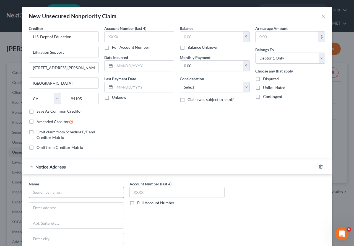
click at [61, 190] on input "text" at bounding box center [76, 192] width 95 height 11
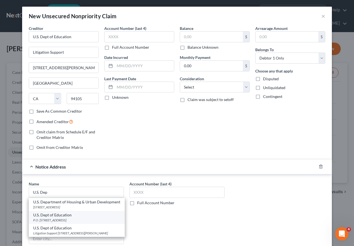
click at [50, 211] on div "U.S. Dept of Education" at bounding box center [76, 215] width 87 height 6
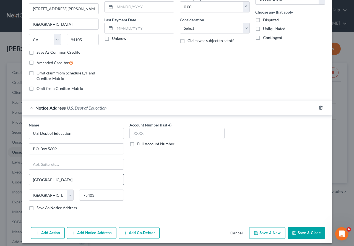
scroll to position [63, 0]
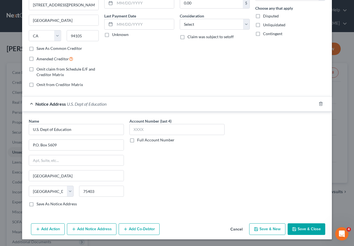
click at [89, 211] on button "Add Notice Address" at bounding box center [92, 229] width 50 height 12
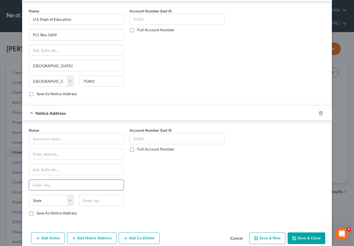
scroll to position [174, 0]
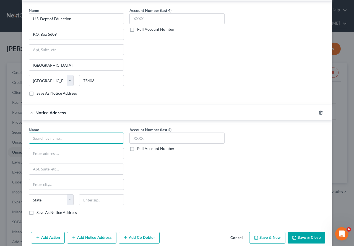
click at [62, 138] on input "text" at bounding box center [76, 138] width 95 height 11
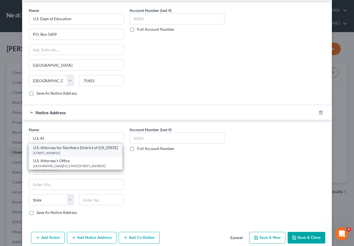
click at [59, 153] on div "[STREET_ADDRESS]" at bounding box center [75, 153] width 85 height 5
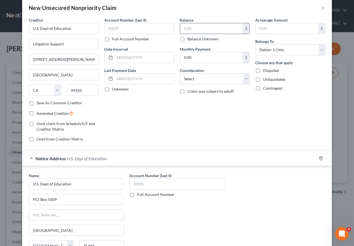
scroll to position [9, 0]
click at [190, 28] on input "text" at bounding box center [211, 28] width 63 height 11
click at [244, 80] on select "Select Cable / Satellite Services Collection Agency Credit Card Debt Debt Couns…" at bounding box center [215, 78] width 70 height 11
click at [180, 73] on select "Select Cable / Satellite Services Collection Agency Credit Card Debt Debt Couns…" at bounding box center [215, 78] width 70 height 11
click at [246, 141] on div "Balance 8,683.52 $ Balance Unknown Balance Undetermined 8,683.52 $ Balance Unkn…" at bounding box center [215, 81] width 76 height 129
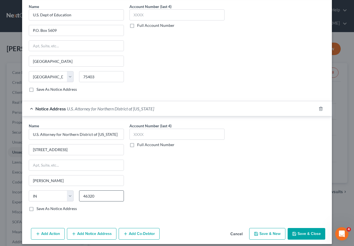
scroll to position [182, 0]
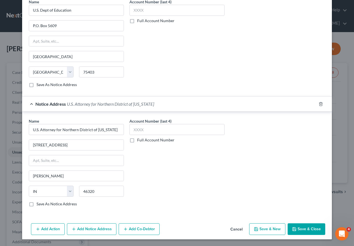
click at [94, 211] on button "Add Notice Address" at bounding box center [92, 229] width 50 height 12
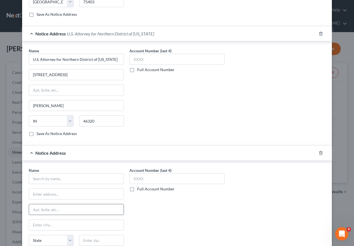
scroll to position [265, 0]
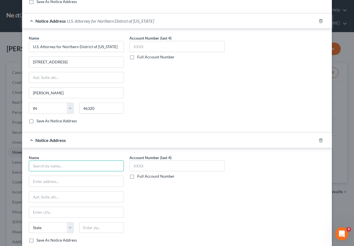
click at [53, 166] on input "text" at bounding box center [76, 166] width 95 height 11
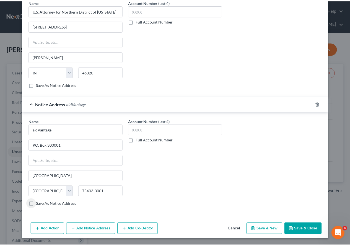
scroll to position [301, 0]
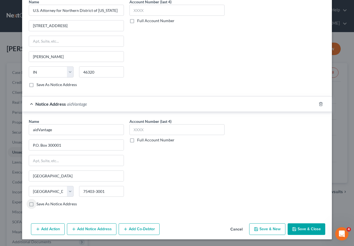
click at [312, 211] on button "Save & Close" at bounding box center [307, 229] width 38 height 12
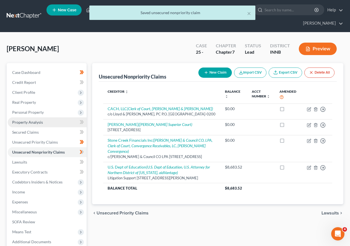
click at [29, 123] on span "Property Analysis" at bounding box center [27, 122] width 31 height 5
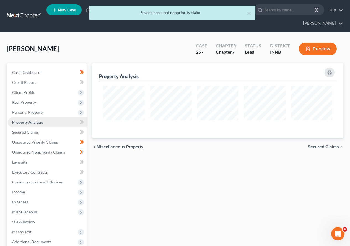
scroll to position [75, 251]
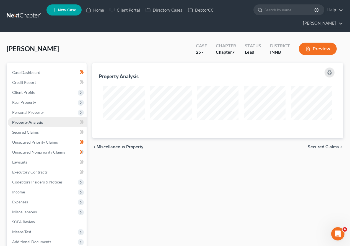
click at [31, 123] on span "Property Analysis" at bounding box center [27, 122] width 31 height 5
click at [30, 111] on span "Personal Property" at bounding box center [28, 112] width 32 height 5
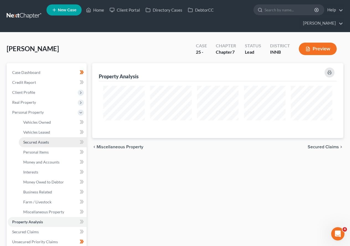
click at [38, 142] on span "Secured Assets" at bounding box center [36, 142] width 26 height 5
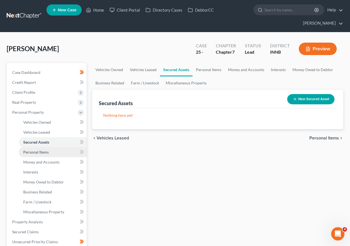
click at [41, 152] on span "Personal Items" at bounding box center [35, 152] width 25 height 5
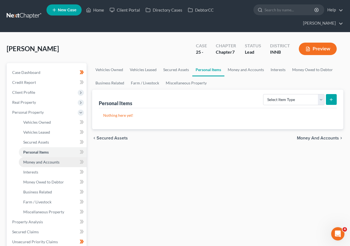
click at [33, 162] on span "Money and Accounts" at bounding box center [41, 162] width 36 height 5
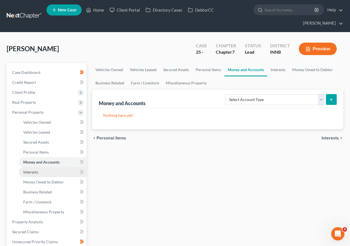
click at [33, 171] on span "Interests" at bounding box center [30, 172] width 15 height 5
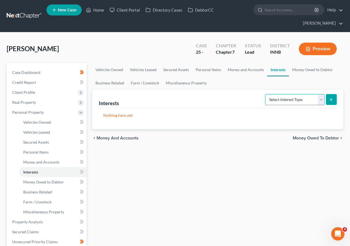
click at [323, 99] on select "Select Interest Type 401K Annuity Bond Education IRA Government Bond Government…" at bounding box center [295, 99] width 60 height 11
click at [266, 94] on select "Select Interest Type 401K Annuity Bond Education IRA Government Bond Government…" at bounding box center [295, 99] width 60 height 11
click at [329, 101] on icon "submit" at bounding box center [331, 99] width 4 height 4
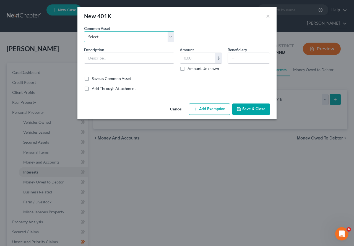
click at [171, 37] on select "Select [GEOGRAPHIC_DATA], LLC 401(k)" at bounding box center [129, 36] width 90 height 11
click at [84, 31] on select "Select [GEOGRAPHIC_DATA], LLC 401(k)" at bounding box center [129, 36] width 90 height 11
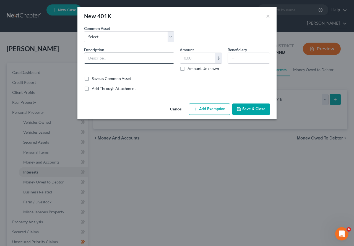
click at [101, 56] on input "text" at bounding box center [129, 58] width 90 height 11
click at [207, 109] on button "Add Exemption" at bounding box center [209, 110] width 41 height 12
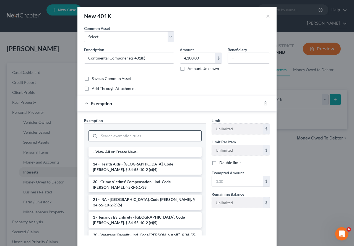
click at [122, 133] on input "search" at bounding box center [150, 136] width 102 height 11
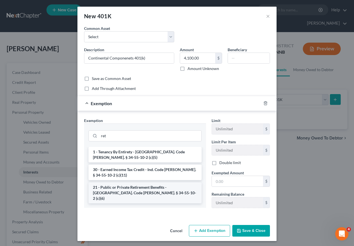
click at [133, 184] on li "21 - Public or Private Retirement Benefits - [GEOGRAPHIC_DATA]. Code [PERSON_NA…" at bounding box center [145, 192] width 113 height 21
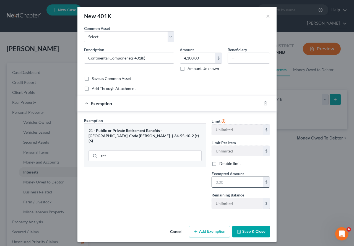
click at [217, 182] on input "text" at bounding box center [237, 182] width 51 height 11
click at [220, 165] on label "Double limit" at bounding box center [231, 164] width 22 height 6
click at [222, 164] on input "Double limit" at bounding box center [224, 163] width 4 height 4
click at [243, 211] on button "Save & Close" at bounding box center [252, 232] width 38 height 12
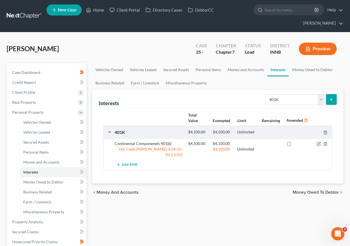
click at [332, 97] on icon "submit" at bounding box center [331, 99] width 4 height 4
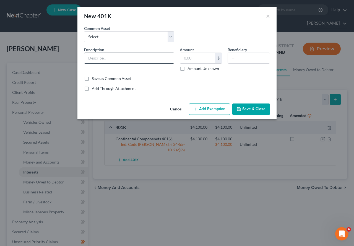
click at [143, 55] on input "text" at bounding box center [129, 58] width 90 height 11
click at [217, 110] on button "Add Exemption" at bounding box center [209, 110] width 41 height 12
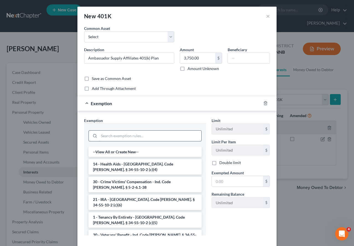
click at [151, 134] on input "search" at bounding box center [150, 136] width 102 height 11
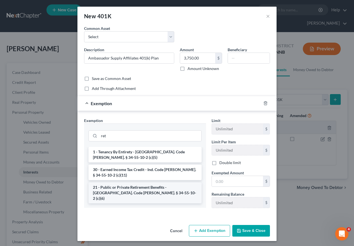
click at [125, 186] on li "21 - Public or Private Retirement Benefits - [GEOGRAPHIC_DATA]. Code [PERSON_NA…" at bounding box center [145, 192] width 113 height 21
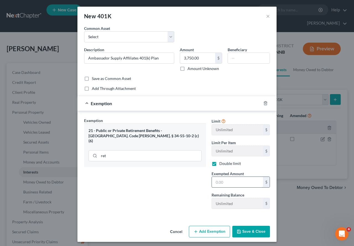
click at [231, 180] on input "text" at bounding box center [237, 182] width 51 height 11
click at [252, 211] on button "Save & Close" at bounding box center [252, 232] width 38 height 12
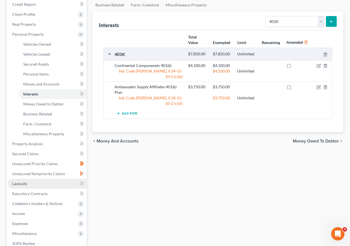
scroll to position [83, 0]
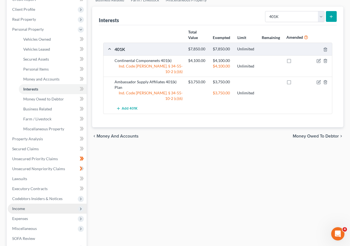
click at [32, 209] on span "Income" at bounding box center [47, 209] width 79 height 10
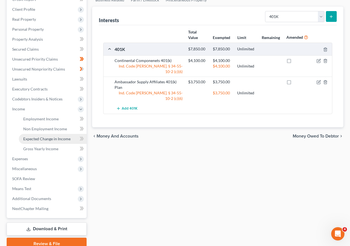
click at [54, 139] on span "Expected Change in Income" at bounding box center [46, 138] width 47 height 5
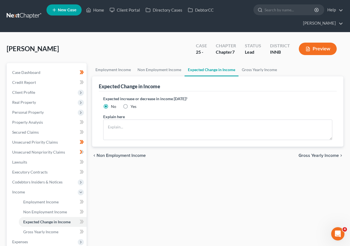
click at [111, 108] on label "No" at bounding box center [113, 107] width 5 height 6
click at [113, 107] on input "No" at bounding box center [115, 106] width 4 height 4
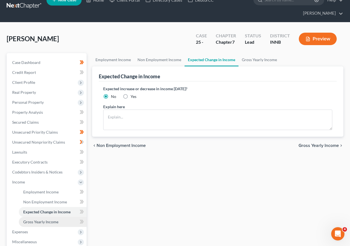
scroll to position [55, 0]
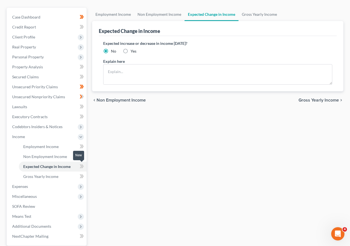
click at [81, 167] on icon at bounding box center [81, 166] width 2 height 4
click at [48, 176] on span "Gross Yearly Income" at bounding box center [40, 176] width 35 height 5
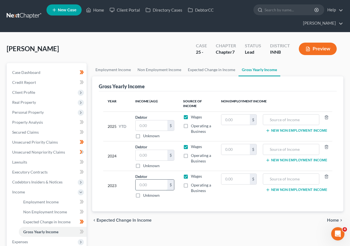
click at [151, 186] on input "text" at bounding box center [152, 185] width 32 height 11
click at [34, 112] on span "Personal Property" at bounding box center [28, 112] width 32 height 5
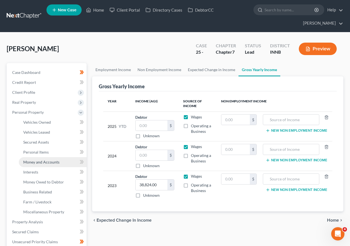
click at [43, 161] on span "Money and Accounts" at bounding box center [41, 162] width 36 height 5
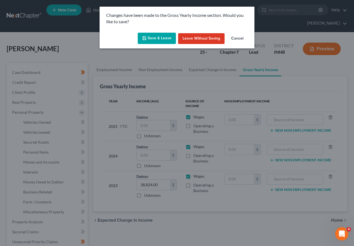
click at [157, 42] on button "Save & Leave" at bounding box center [157, 39] width 38 height 12
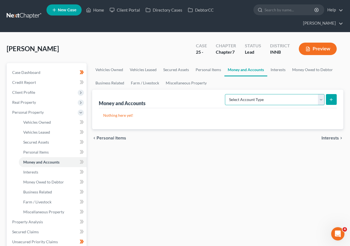
click at [321, 100] on select "Select Account Type Brokerage Cash on Hand Certificates of Deposit Checking Acc…" at bounding box center [275, 99] width 100 height 11
click at [226, 94] on select "Select Account Type Brokerage Cash on Hand Certificates of Deposit Checking Acc…" at bounding box center [275, 99] width 100 height 11
click at [333, 98] on icon "submit" at bounding box center [331, 99] width 4 height 4
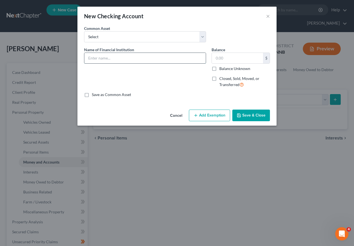
click at [100, 58] on input "text" at bounding box center [145, 58] width 122 height 11
click at [215, 112] on button "Add Exemption" at bounding box center [209, 116] width 41 height 12
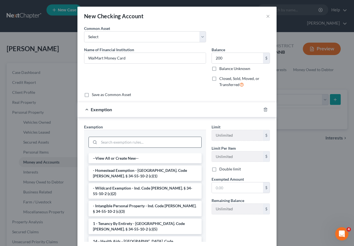
click at [147, 141] on input "search" at bounding box center [150, 142] width 102 height 11
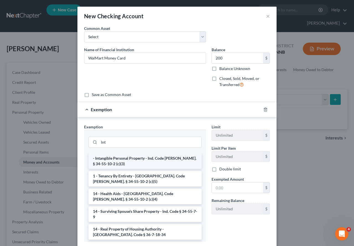
click at [109, 161] on li "- Intangible Personal Property - Ind. Code [PERSON_NAME]. § 34-55-10-2 (c)(3)" at bounding box center [145, 161] width 113 height 16
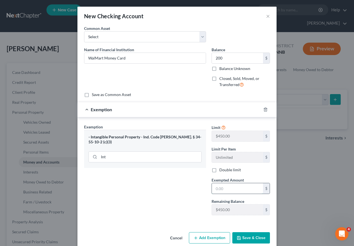
click at [229, 189] on input "text" at bounding box center [237, 188] width 51 height 11
click at [248, 211] on button "Save & Close" at bounding box center [252, 238] width 38 height 12
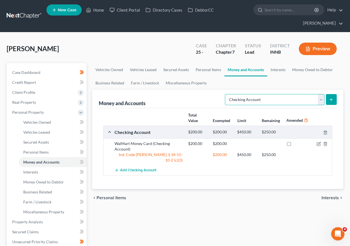
click at [322, 100] on select "Select Account Type Brokerage Cash on Hand Certificates of Deposit Checking Acc…" at bounding box center [275, 99] width 100 height 11
click at [226, 94] on select "Select Account Type Brokerage Cash on Hand Certificates of Deposit Checking Acc…" at bounding box center [275, 99] width 100 height 11
click at [333, 100] on icon "submit" at bounding box center [331, 99] width 4 height 4
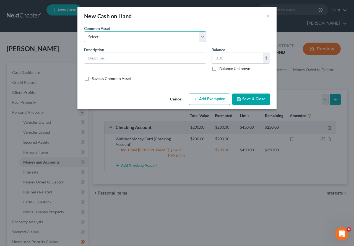
click at [202, 36] on select "Select Money on Hand" at bounding box center [145, 36] width 122 height 11
click at [84, 31] on select "Select Money on Hand" at bounding box center [145, 36] width 122 height 11
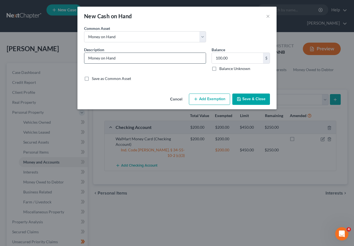
click at [113, 61] on input "Money on Hand" at bounding box center [145, 58] width 122 height 11
click at [217, 101] on button "Add Exemption" at bounding box center [209, 100] width 41 height 12
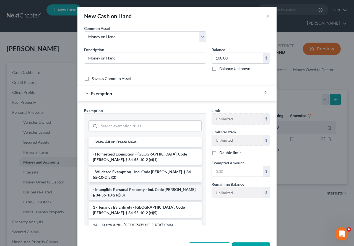
click at [126, 189] on li "- Intangible Personal Property - Ind. Code [PERSON_NAME]. § 34-55-10-2 (c)(3)" at bounding box center [145, 193] width 113 height 16
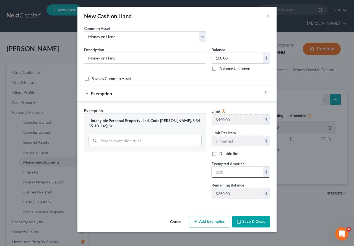
click at [232, 172] on input "text" at bounding box center [237, 172] width 51 height 11
click at [245, 211] on button "Save & Close" at bounding box center [252, 222] width 38 height 12
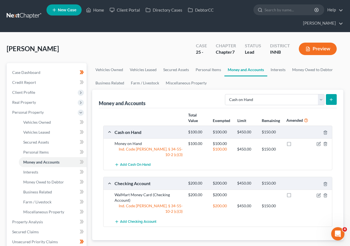
click at [122, 192] on div "WalMart Money Card (Checking Account)" at bounding box center [149, 197] width 74 height 11
click at [319, 193] on icon "button" at bounding box center [319, 195] width 4 height 4
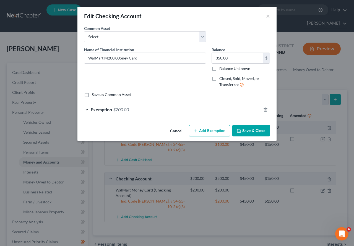
click at [124, 110] on span "$200.00" at bounding box center [121, 109] width 16 height 5
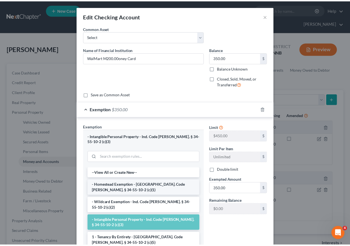
scroll to position [45, 0]
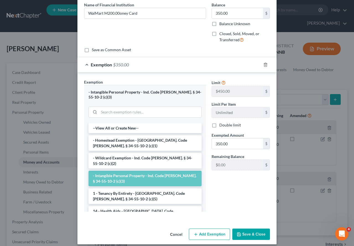
click at [249, 211] on button "Save & Close" at bounding box center [252, 235] width 38 height 12
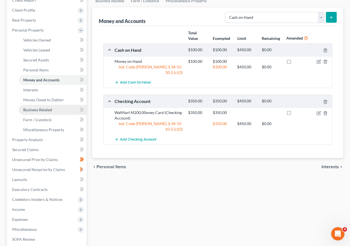
scroll to position [83, 0]
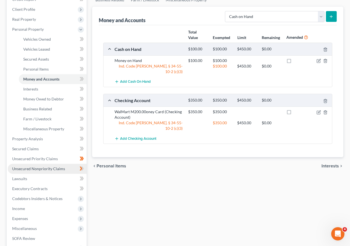
click at [47, 168] on span "Unsecured Nonpriority Claims" at bounding box center [38, 168] width 53 height 5
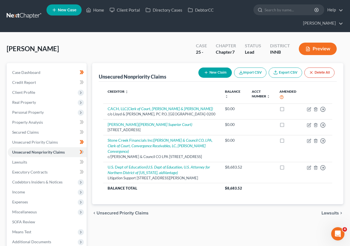
click at [213, 72] on button "New Claim" at bounding box center [214, 73] width 33 height 10
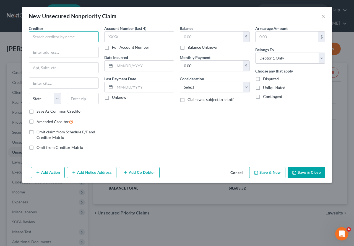
click at [52, 38] on input "text" at bounding box center [64, 36] width 70 height 11
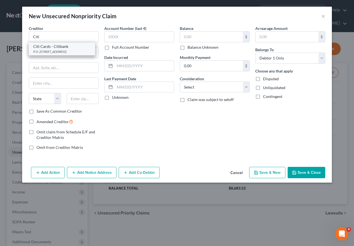
click at [47, 50] on div "P.O. [STREET_ADDRESS]" at bounding box center [62, 51] width 58 height 5
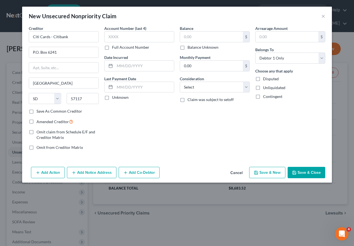
click at [94, 169] on button "Add Notice Address" at bounding box center [92, 173] width 50 height 12
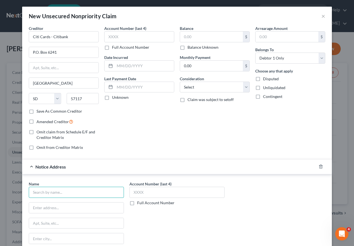
click at [57, 192] on input "text" at bounding box center [76, 192] width 95 height 11
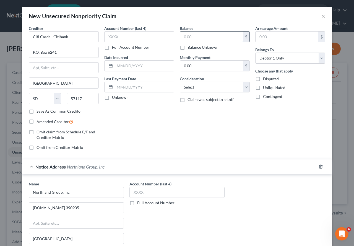
click at [194, 40] on input "text" at bounding box center [211, 37] width 63 height 11
click at [243, 88] on select "Select Cable / Satellite Services Collection Agency Credit Card Debt Debt Couns…" at bounding box center [215, 87] width 70 height 11
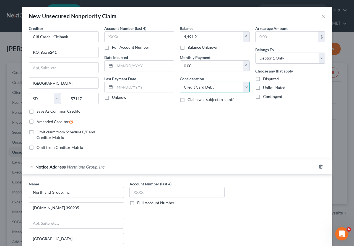
click at [180, 82] on select "Select Cable / Satellite Services Collection Agency Credit Card Debt Debt Couns…" at bounding box center [215, 87] width 70 height 11
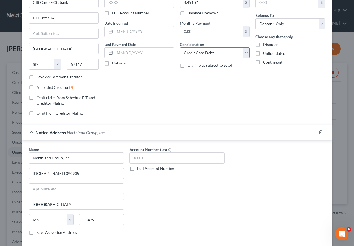
scroll to position [63, 0]
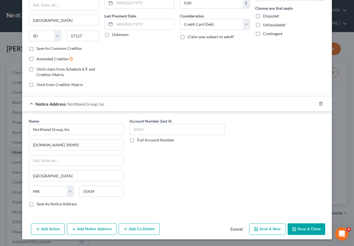
click at [313, 211] on button "Save & Close" at bounding box center [307, 229] width 38 height 12
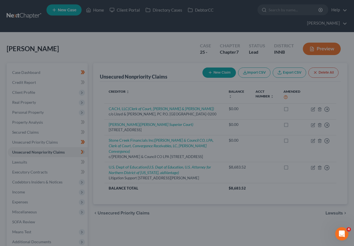
scroll to position [0, 0]
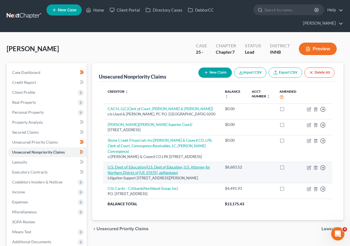
click at [141, 172] on link "U.S. Dept of Education (U.S. Dept of Education, U.S. Attorney for Northern Dist…" at bounding box center [159, 170] width 102 height 10
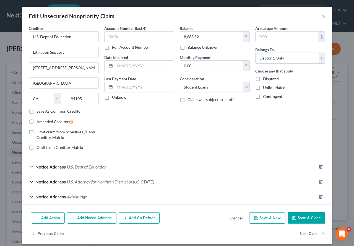
click at [104, 211] on button "Add Notice Address" at bounding box center [92, 218] width 50 height 12
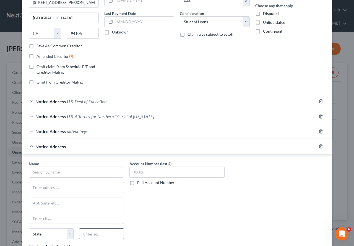
scroll to position [124, 0]
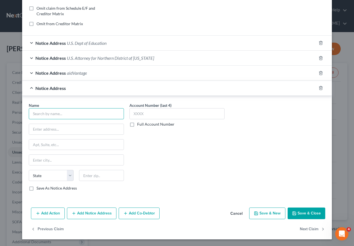
click at [49, 115] on input "text" at bounding box center [76, 113] width 95 height 11
click at [309, 211] on button "Save & Close" at bounding box center [307, 214] width 38 height 12
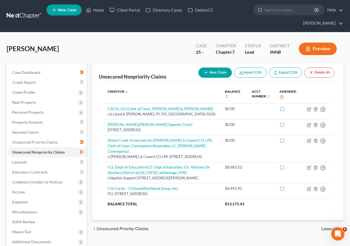
click at [221, 73] on button "New Claim" at bounding box center [214, 73] width 33 height 10
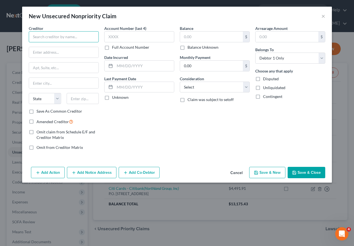
click at [75, 39] on input "text" at bounding box center [64, 36] width 70 height 11
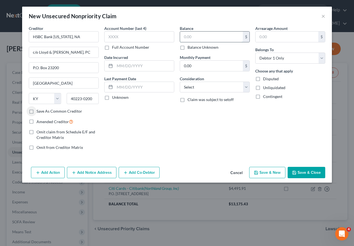
click at [197, 37] on input "text" at bounding box center [211, 37] width 63 height 11
click at [247, 86] on select "Select Cable / Satellite Services Collection Agency Credit Card Debt Debt Couns…" at bounding box center [215, 87] width 70 height 11
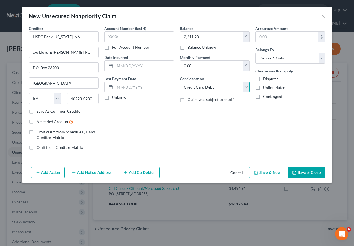
click at [180, 82] on select "Select Cable / Satellite Services Collection Agency Credit Card Debt Debt Couns…" at bounding box center [215, 87] width 70 height 11
click at [137, 67] on input "text" at bounding box center [144, 66] width 59 height 11
click at [89, 168] on button "Add Notice Address" at bounding box center [92, 173] width 50 height 12
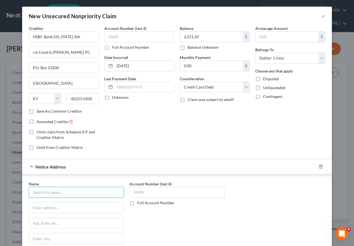
click at [55, 191] on input "text" at bounding box center [76, 192] width 95 height 11
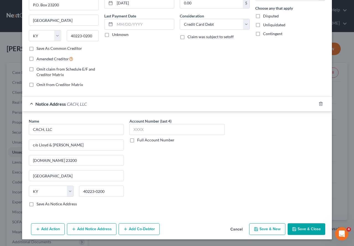
click at [311, 211] on button "Save & Close" at bounding box center [307, 229] width 38 height 12
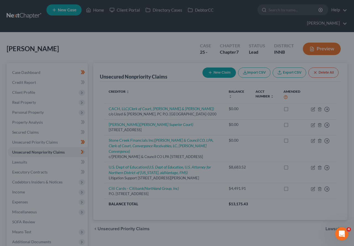
scroll to position [0, 0]
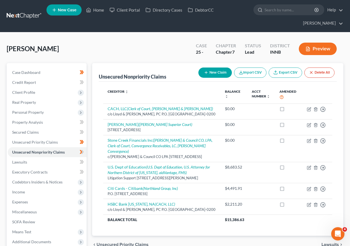
click at [218, 70] on button "New Claim" at bounding box center [214, 73] width 33 height 10
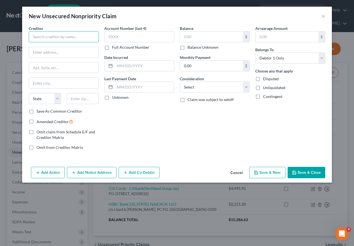
click at [62, 37] on input "text" at bounding box center [64, 36] width 70 height 11
click at [77, 36] on input "GE Capital Retail Bank" at bounding box center [64, 36] width 70 height 11
click at [70, 53] on input "text" at bounding box center [63, 52] width 69 height 11
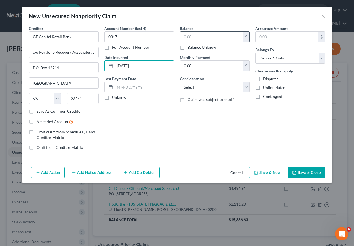
click at [191, 35] on input "text" at bounding box center [211, 37] width 63 height 11
click at [300, 171] on button "Save & Close" at bounding box center [307, 173] width 38 height 12
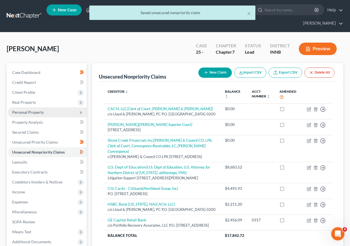
click at [32, 112] on span "Personal Property" at bounding box center [28, 112] width 32 height 5
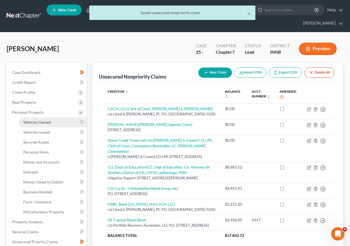
click at [43, 123] on span "Vehicles Owned" at bounding box center [37, 122] width 28 height 5
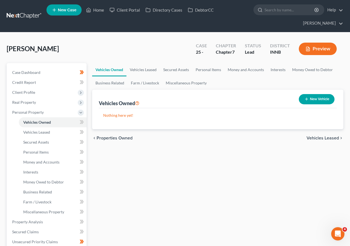
click at [324, 99] on button "New Vehicle" at bounding box center [317, 99] width 36 height 10
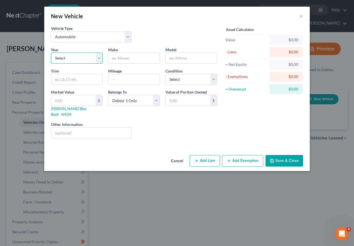
click at [86, 58] on select "Select 2026 2025 2024 2023 2022 2021 2020 2019 2018 2017 2016 2015 2014 2013 20…" at bounding box center [77, 58] width 52 height 11
click at [51, 53] on select "Select 2026 2025 2024 2023 2022 2021 2020 2019 2018 2017 2016 2015 2014 2013 20…" at bounding box center [77, 58] width 52 height 11
click at [134, 60] on input "text" at bounding box center [134, 58] width 51 height 11
click at [71, 108] on link "[PERSON_NAME] Blue Book" at bounding box center [68, 111] width 35 height 10
click at [68, 99] on input "text" at bounding box center [73, 100] width 45 height 11
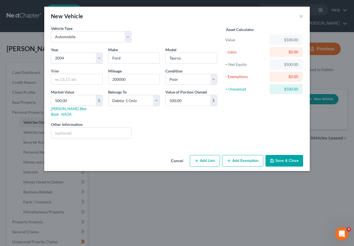
click at [247, 155] on button "Add Exemption" at bounding box center [242, 161] width 41 height 12
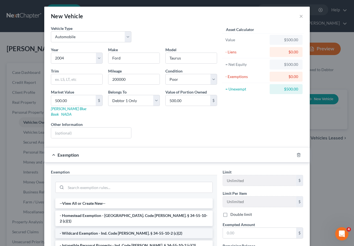
click at [94, 211] on li "- Wildcard Exemption - Ind. Code [PERSON_NAME]. § 34-55-10-2 (c)(2)" at bounding box center [134, 233] width 158 height 10
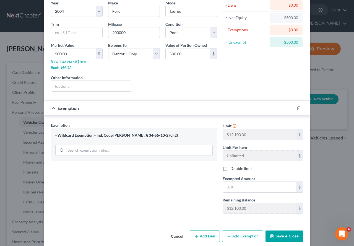
scroll to position [48, 0]
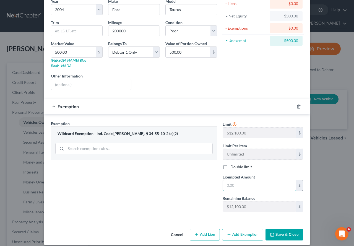
click at [249, 180] on input "text" at bounding box center [259, 185] width 73 height 11
click at [280, 211] on button "Save & Close" at bounding box center [285, 235] width 38 height 12
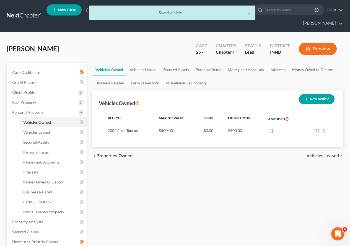
click at [314, 99] on button "New Vehicle" at bounding box center [317, 99] width 36 height 10
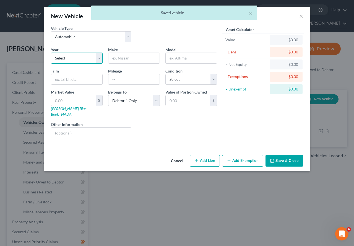
click at [98, 61] on select "Select 2026 2025 2024 2023 2022 2021 2020 2019 2018 2017 2016 2015 2014 2013 20…" at bounding box center [77, 58] width 52 height 11
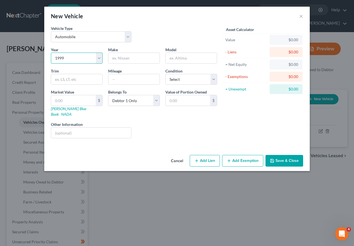
click at [51, 53] on select "Select 2026 2025 2024 2023 2022 2021 2020 2019 2018 2017 2016 2015 2014 2013 20…" at bounding box center [77, 58] width 52 height 11
click at [129, 60] on input "text" at bounding box center [134, 58] width 51 height 11
click at [65, 102] on input "text" at bounding box center [73, 100] width 45 height 11
click at [251, 155] on button "Add Exemption" at bounding box center [242, 161] width 41 height 12
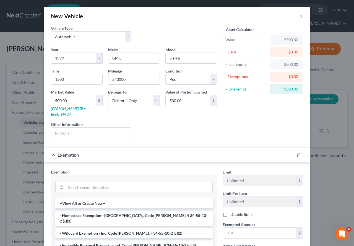
drag, startPoint x: 102, startPoint y: 225, endPoint x: 160, endPoint y: 225, distance: 57.9
click at [104, 211] on li "- Wildcard Exemption - Ind. Code [PERSON_NAME]. § 34-55-10-2 (c)(2)" at bounding box center [134, 233] width 158 height 10
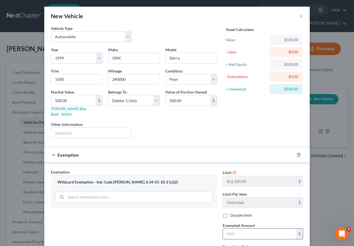
click at [246, 211] on input "text" at bounding box center [259, 234] width 73 height 11
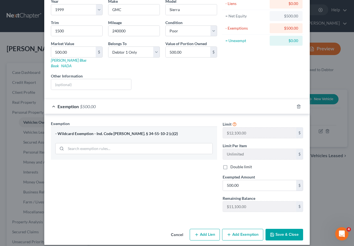
click at [282, 211] on button "Save & Close" at bounding box center [285, 235] width 38 height 12
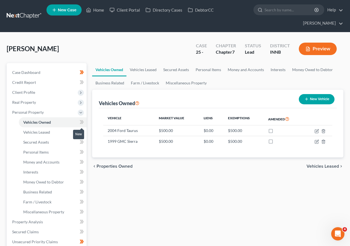
click at [83, 122] on icon at bounding box center [82, 122] width 2 height 4
click at [81, 132] on icon at bounding box center [81, 132] width 2 height 4
click at [51, 141] on link "Secured Assets" at bounding box center [53, 142] width 68 height 10
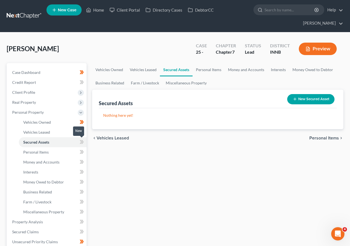
click at [81, 141] on icon at bounding box center [81, 142] width 2 height 4
click at [82, 141] on icon at bounding box center [81, 142] width 2 height 4
click at [58, 152] on link "Personal Items" at bounding box center [53, 152] width 68 height 10
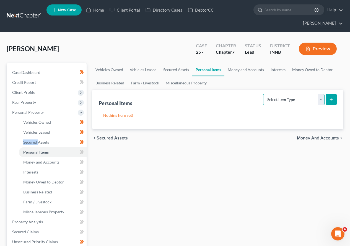
click at [322, 100] on select "Select Item Type Clothing Collectibles Of Value Electronics Firearms Household …" at bounding box center [293, 99] width 61 height 11
click at [264, 94] on select "Select Item Type Clothing Collectibles Of Value Electronics Firearms Household …" at bounding box center [293, 99] width 61 height 11
click at [331, 99] on line "submit" at bounding box center [331, 99] width 0 height 2
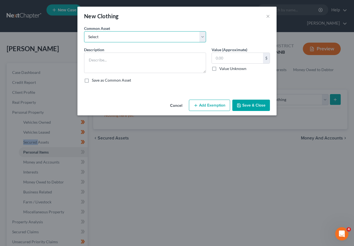
click at [203, 38] on select "Select Clothing & Wearing Apparel" at bounding box center [145, 36] width 122 height 11
click at [84, 31] on select "Select Clothing & Wearing Apparel" at bounding box center [145, 36] width 122 height 11
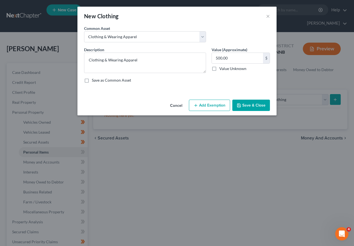
click at [215, 106] on button "Add Exemption" at bounding box center [209, 106] width 41 height 12
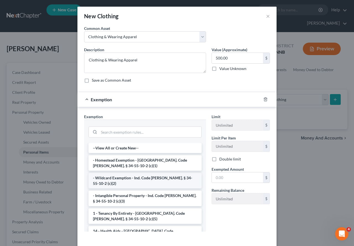
click at [131, 180] on li "- Wildcard Exemption - Ind. Code [PERSON_NAME]. § 34-55-10-2 (c)(2)" at bounding box center [145, 181] width 113 height 16
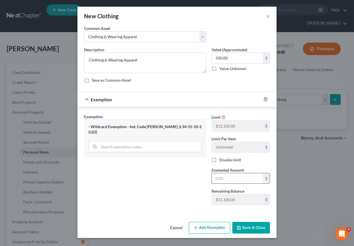
click at [226, 182] on input "text" at bounding box center [237, 178] width 51 height 11
click at [259, 211] on button "Save & Close" at bounding box center [252, 228] width 38 height 12
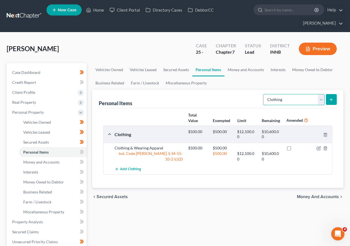
click at [322, 100] on select "Select Item Type Clothing Collectibles Of Value Electronics Firearms Household …" at bounding box center [293, 99] width 61 height 11
click at [264, 94] on select "Select Item Type Clothing Collectibles Of Value Electronics Firearms Household …" at bounding box center [293, 99] width 61 height 11
click at [331, 98] on icon "submit" at bounding box center [331, 99] width 4 height 4
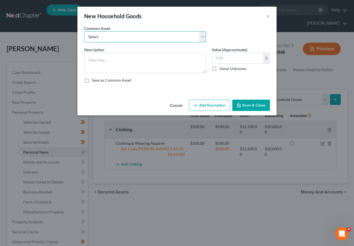
click at [204, 38] on select "Select Household Furnishings & Goods" at bounding box center [145, 36] width 122 height 11
click at [84, 31] on select "Select Household Furnishings & Goods" at bounding box center [145, 36] width 122 height 11
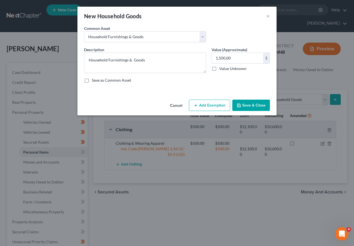
click at [214, 104] on button "Add Exemption" at bounding box center [209, 106] width 41 height 12
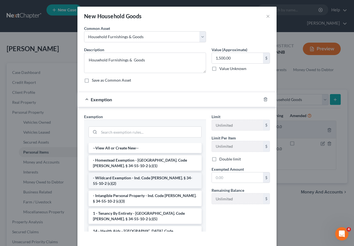
click at [127, 178] on li "- Wildcard Exemption - Ind. Code [PERSON_NAME]. § 34-55-10-2 (c)(2)" at bounding box center [145, 181] width 113 height 16
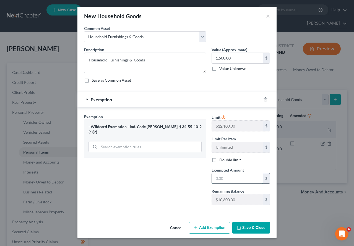
click at [228, 179] on input "text" at bounding box center [237, 178] width 51 height 11
click at [264, 211] on button "Save & Close" at bounding box center [252, 228] width 38 height 12
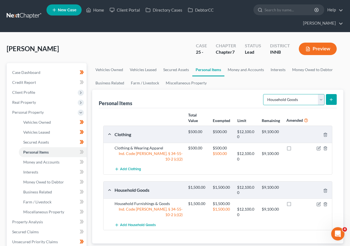
click at [323, 99] on select "Select Item Type Clothing Collectibles Of Value Electronics Firearms Household …" at bounding box center [293, 99] width 61 height 11
click at [264, 94] on select "Select Item Type Clothing Collectibles Of Value Electronics Firearms Household …" at bounding box center [293, 99] width 61 height 11
click at [335, 100] on button "submit" at bounding box center [331, 99] width 11 height 11
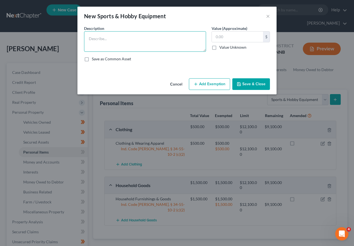
click at [159, 43] on textarea at bounding box center [145, 41] width 122 height 20
click at [207, 83] on button "Add Exemption" at bounding box center [209, 84] width 41 height 12
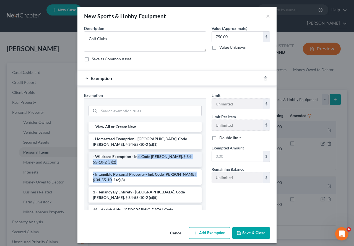
drag, startPoint x: 133, startPoint y: 174, endPoint x: 133, endPoint y: 155, distance: 18.8
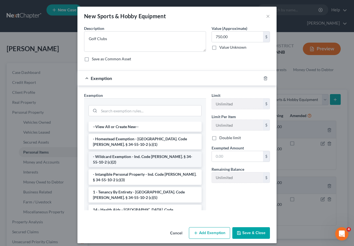
click at [121, 155] on li "- Wildcard Exemption - Ind. Code [PERSON_NAME]. § 34-55-10-2 (c)(2)" at bounding box center [145, 160] width 113 height 16
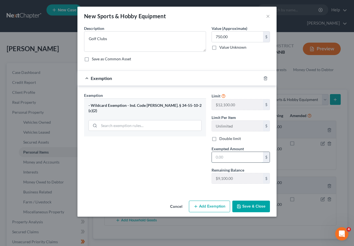
click at [224, 158] on input "text" at bounding box center [237, 157] width 51 height 11
click at [250, 199] on div "Cancel Add Exemption Save & Close" at bounding box center [177, 207] width 199 height 18
click at [254, 208] on button "Save & Close" at bounding box center [252, 207] width 38 height 12
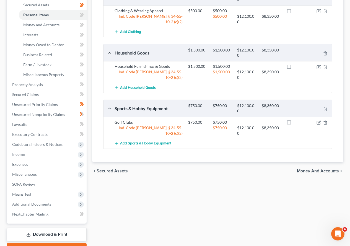
scroll to position [138, 0]
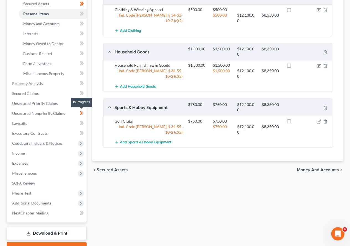
click at [81, 113] on icon at bounding box center [81, 113] width 2 height 4
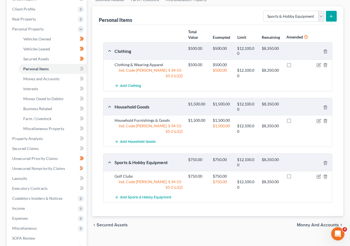
scroll to position [83, 0]
click at [58, 77] on span "Money and Accounts" at bounding box center [41, 79] width 36 height 5
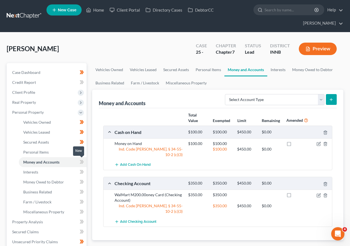
click at [82, 162] on icon at bounding box center [81, 162] width 2 height 4
click at [81, 151] on icon at bounding box center [81, 152] width 2 height 4
click at [80, 173] on icon at bounding box center [82, 172] width 4 height 7
click at [81, 181] on icon at bounding box center [81, 182] width 2 height 4
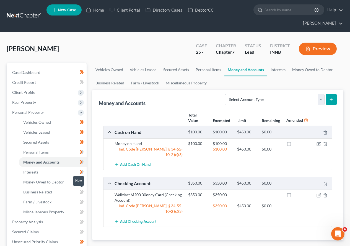
click at [83, 193] on icon at bounding box center [82, 192] width 2 height 4
click at [82, 202] on icon at bounding box center [82, 201] width 4 height 7
click at [58, 211] on span "Miscellaneous Property" at bounding box center [43, 212] width 41 height 5
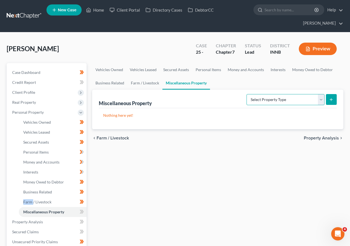
click at [321, 103] on select "Select Property Type Assigned for Creditor Benefit [DATE] Holding for Another N…" at bounding box center [286, 99] width 78 height 11
click at [81, 211] on icon at bounding box center [81, 212] width 2 height 4
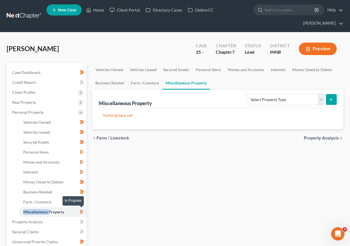
click at [81, 211] on icon at bounding box center [81, 212] width 2 height 4
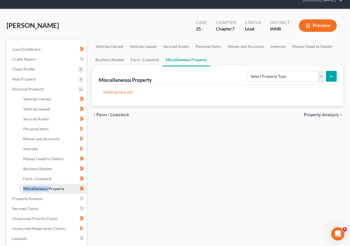
scroll to position [55, 0]
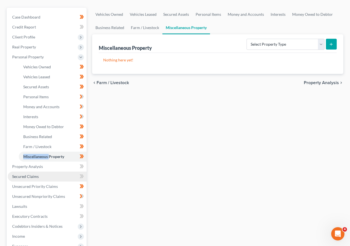
click at [32, 177] on span "Secured Claims" at bounding box center [25, 176] width 27 height 5
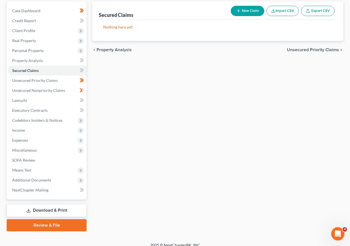
scroll to position [68, 0]
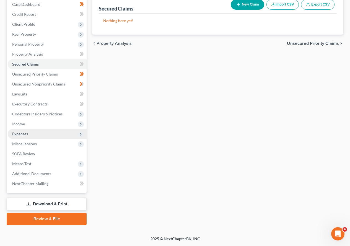
click at [33, 132] on span "Expenses" at bounding box center [47, 134] width 79 height 10
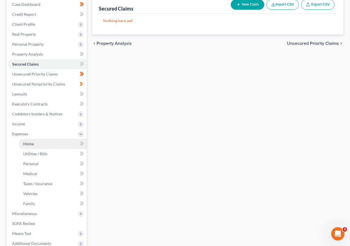
click at [30, 146] on link "Home" at bounding box center [53, 144] width 68 height 10
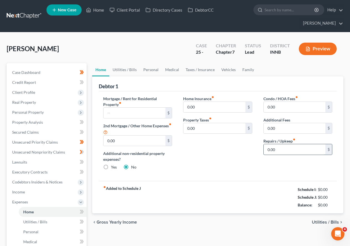
click at [287, 151] on input "0.00" at bounding box center [295, 149] width 62 height 11
click at [321, 211] on span "Utilities / Bills" at bounding box center [325, 222] width 27 height 4
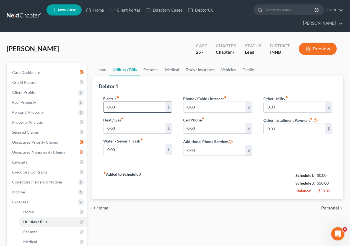
click at [127, 107] on input "0.00" at bounding box center [135, 107] width 62 height 11
click at [331, 210] on span "Personal" at bounding box center [330, 208] width 18 height 4
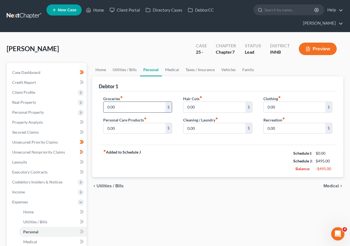
click at [125, 107] on input "0.00" at bounding box center [135, 107] width 62 height 11
click at [329, 186] on span "Medical" at bounding box center [332, 186] width 16 height 4
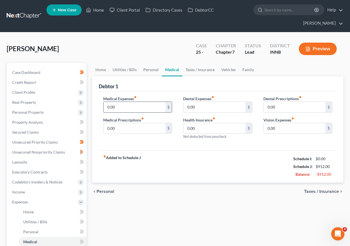
click at [129, 105] on input "0.00" at bounding box center [135, 107] width 62 height 11
click at [286, 129] on input "text" at bounding box center [295, 128] width 62 height 11
click at [320, 192] on span "Taxes / Insurance" at bounding box center [321, 191] width 35 height 4
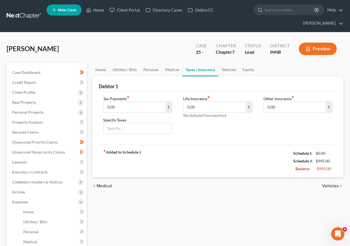
click at [329, 185] on span "Vehicles" at bounding box center [330, 186] width 17 height 4
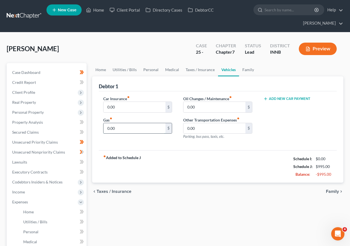
click at [123, 133] on input "0.00" at bounding box center [135, 128] width 62 height 11
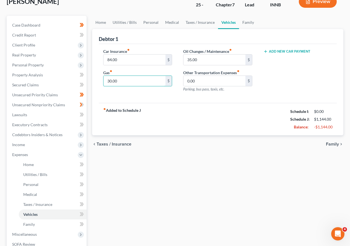
scroll to position [28, 0]
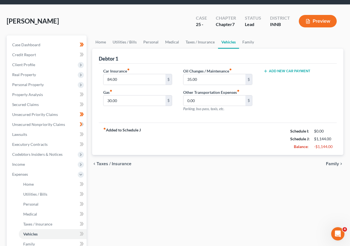
click at [333, 166] on span "Family" at bounding box center [332, 164] width 13 height 4
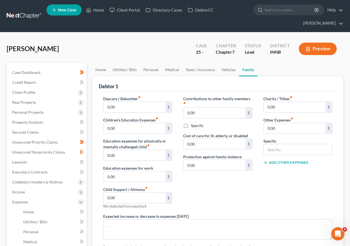
click at [333, 166] on div "Charity / Tithes fiber_manual_record 0.00 $ Other Expenses fiber_manual_record …" at bounding box center [298, 155] width 80 height 118
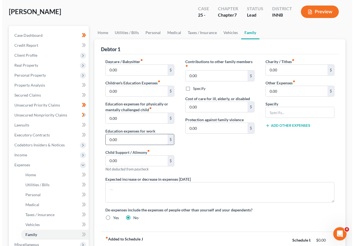
scroll to position [138, 0]
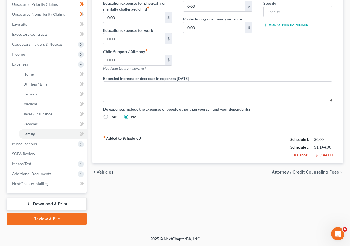
click at [291, 172] on span "Attorney / Credit Counseling Fees" at bounding box center [305, 172] width 67 height 4
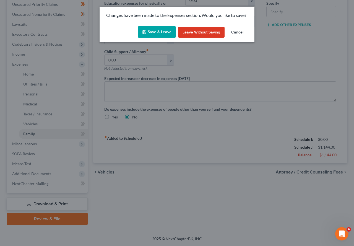
click at [156, 32] on button "Save & Leave" at bounding box center [157, 32] width 38 height 12
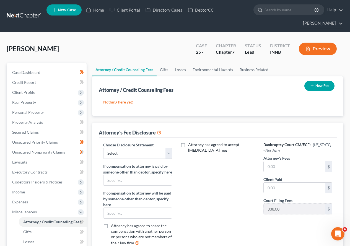
click at [329, 84] on button "New Fee" at bounding box center [320, 86] width 30 height 10
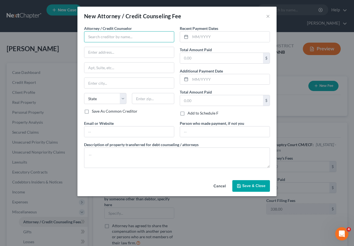
click at [135, 35] on input "text" at bounding box center [129, 36] width 90 height 11
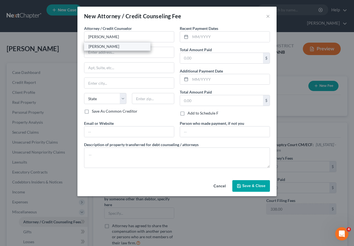
click at [112, 45] on div "[PERSON_NAME]" at bounding box center [118, 47] width 58 height 6
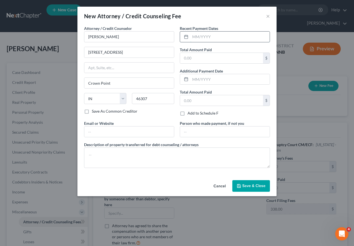
click at [214, 36] on input "text" at bounding box center [229, 37] width 79 height 11
click at [257, 184] on span "Save & Close" at bounding box center [253, 186] width 23 height 5
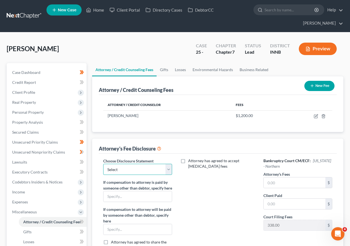
click at [168, 168] on select "Select final draft" at bounding box center [137, 169] width 69 height 11
click at [103, 164] on select "Select final draft" at bounding box center [137, 169] width 69 height 11
click at [280, 183] on input "text" at bounding box center [295, 182] width 62 height 11
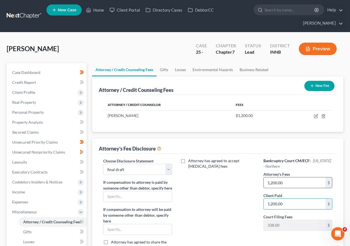
scroll to position [118, 0]
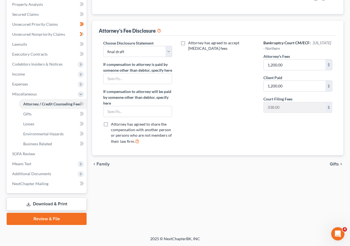
drag, startPoint x: 333, startPoint y: 170, endPoint x: 159, endPoint y: 144, distance: 175.5
click at [187, 166] on div "chevron_left Family Gifts chevron_right" at bounding box center [217, 164] width 251 height 18
click at [82, 103] on icon at bounding box center [81, 104] width 2 height 4
click at [82, 113] on icon at bounding box center [82, 114] width 2 height 4
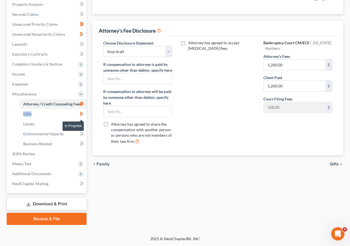
click at [82, 113] on icon at bounding box center [82, 114] width 2 height 4
click at [82, 121] on icon at bounding box center [82, 123] width 4 height 7
click at [81, 132] on icon at bounding box center [82, 133] width 4 height 7
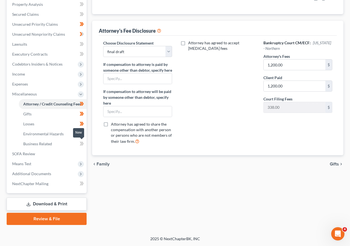
click at [81, 142] on icon at bounding box center [82, 143] width 4 height 7
click at [82, 95] on icon at bounding box center [81, 94] width 4 height 4
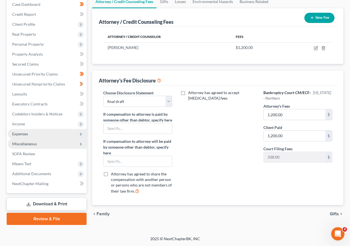
scroll to position [72, 0]
click at [82, 92] on icon at bounding box center [81, 94] width 2 height 4
click at [82, 101] on icon at bounding box center [82, 103] width 4 height 7
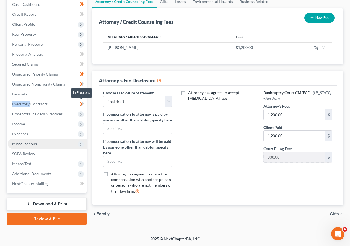
click at [82, 101] on icon at bounding box center [82, 103] width 4 height 7
click at [81, 112] on icon at bounding box center [81, 114] width 4 height 4
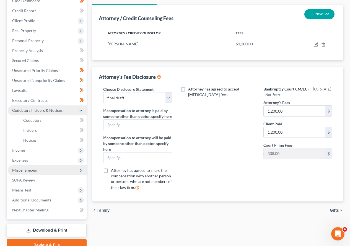
scroll to position [98, 0]
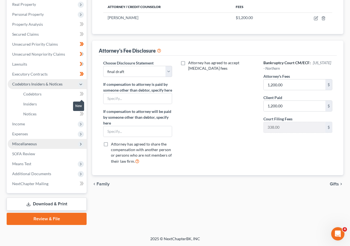
click at [79, 92] on span at bounding box center [82, 95] width 10 height 8
click at [82, 101] on icon at bounding box center [82, 103] width 4 height 7
click at [82, 115] on icon at bounding box center [82, 113] width 4 height 7
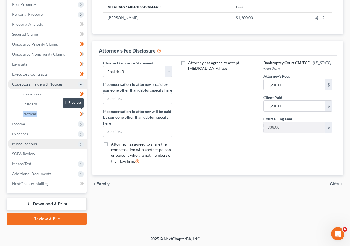
click at [82, 115] on icon at bounding box center [82, 113] width 4 height 7
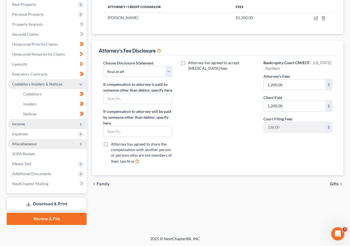
click at [81, 125] on icon at bounding box center [81, 124] width 4 height 4
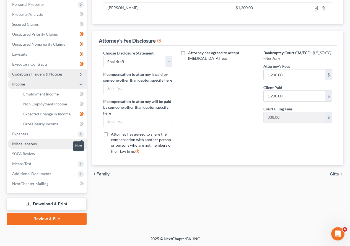
scroll to position [108, 0]
